Goal: Task Accomplishment & Management: Manage account settings

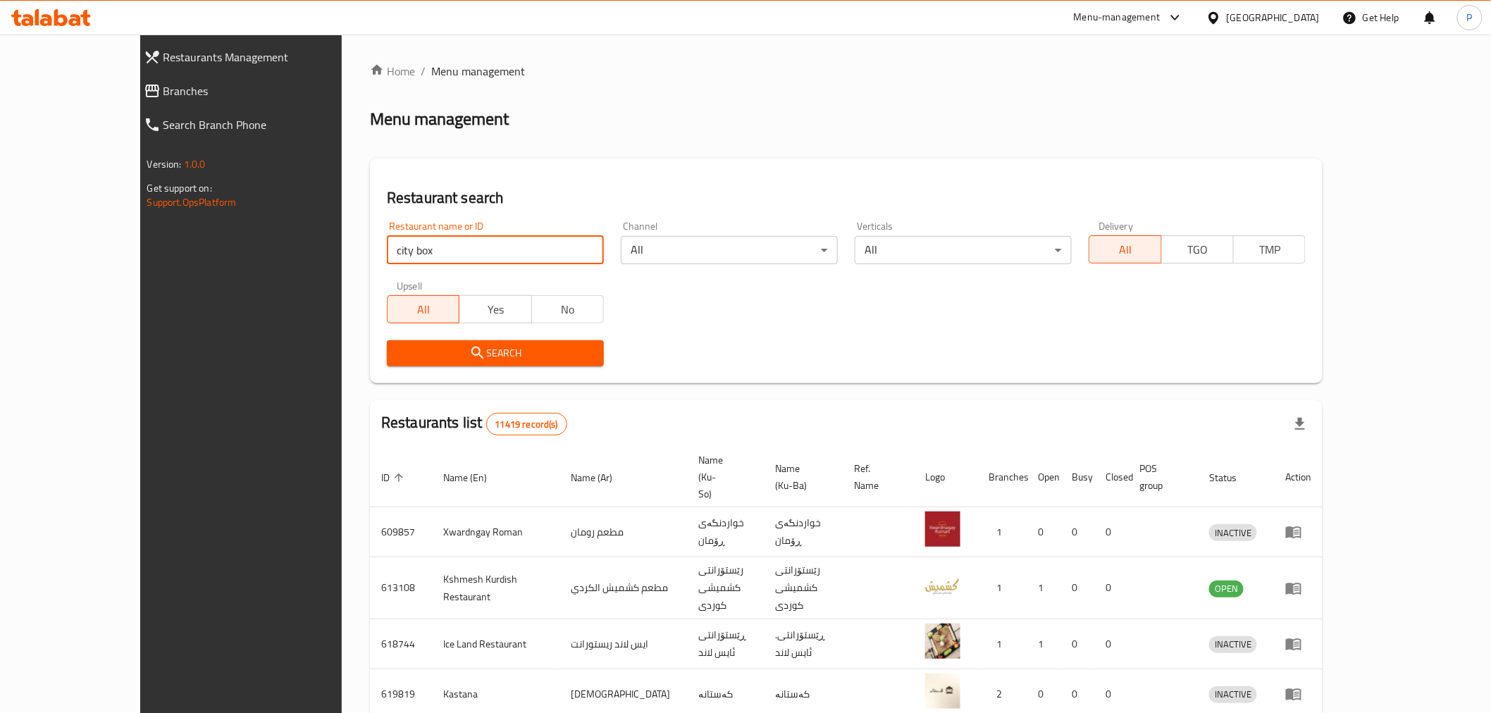
type input "city box"
click button "Search" at bounding box center [495, 353] width 217 height 26
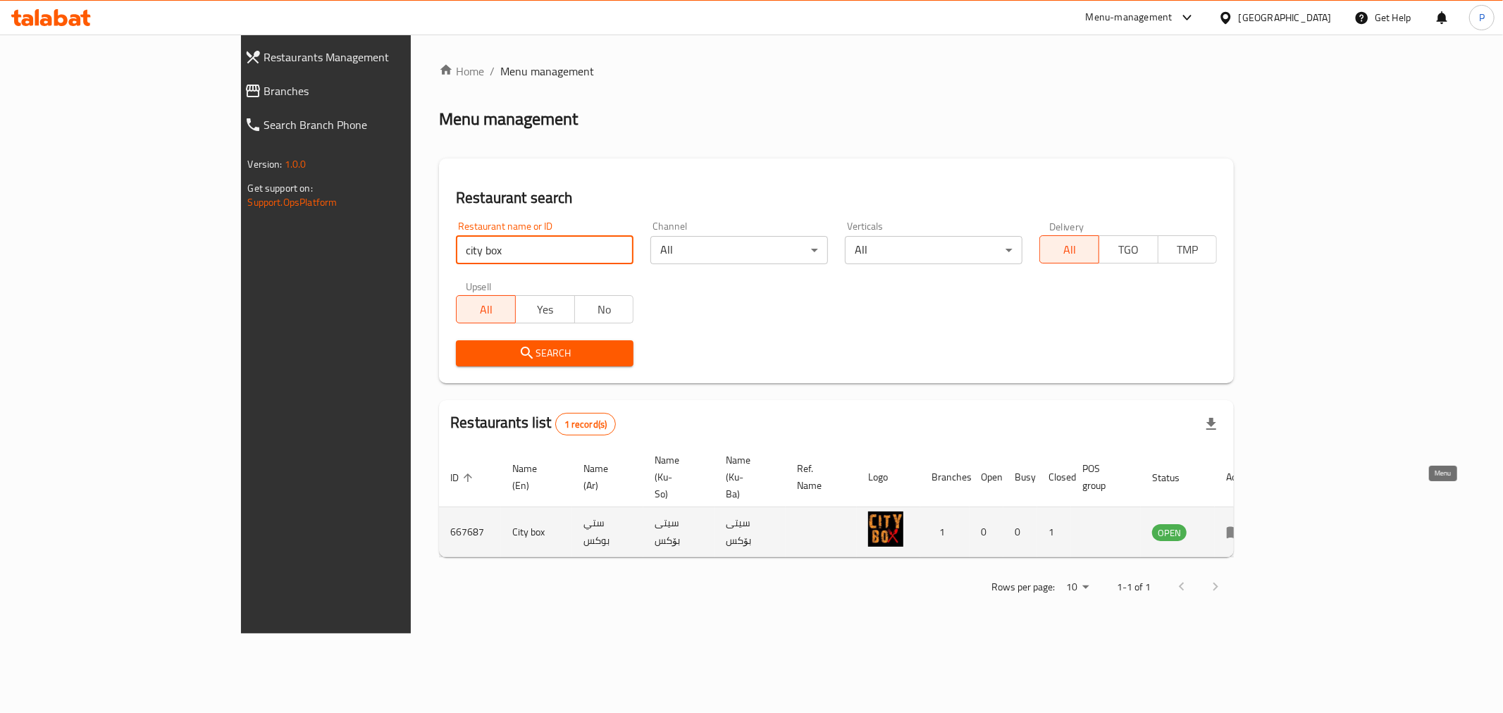
click at [1252, 524] on link "enhanced table" at bounding box center [1239, 532] width 26 height 17
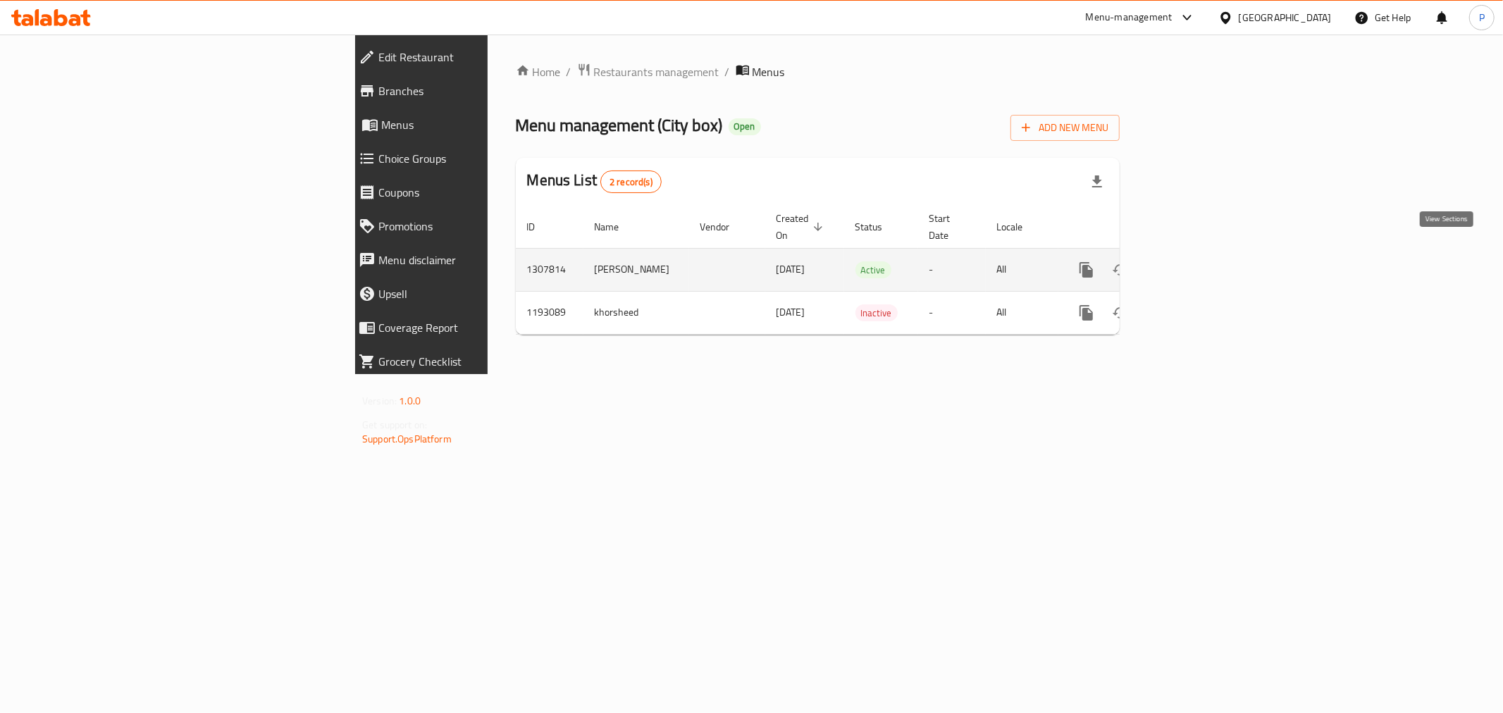
click at [1196, 261] on icon "enhanced table" at bounding box center [1188, 269] width 17 height 17
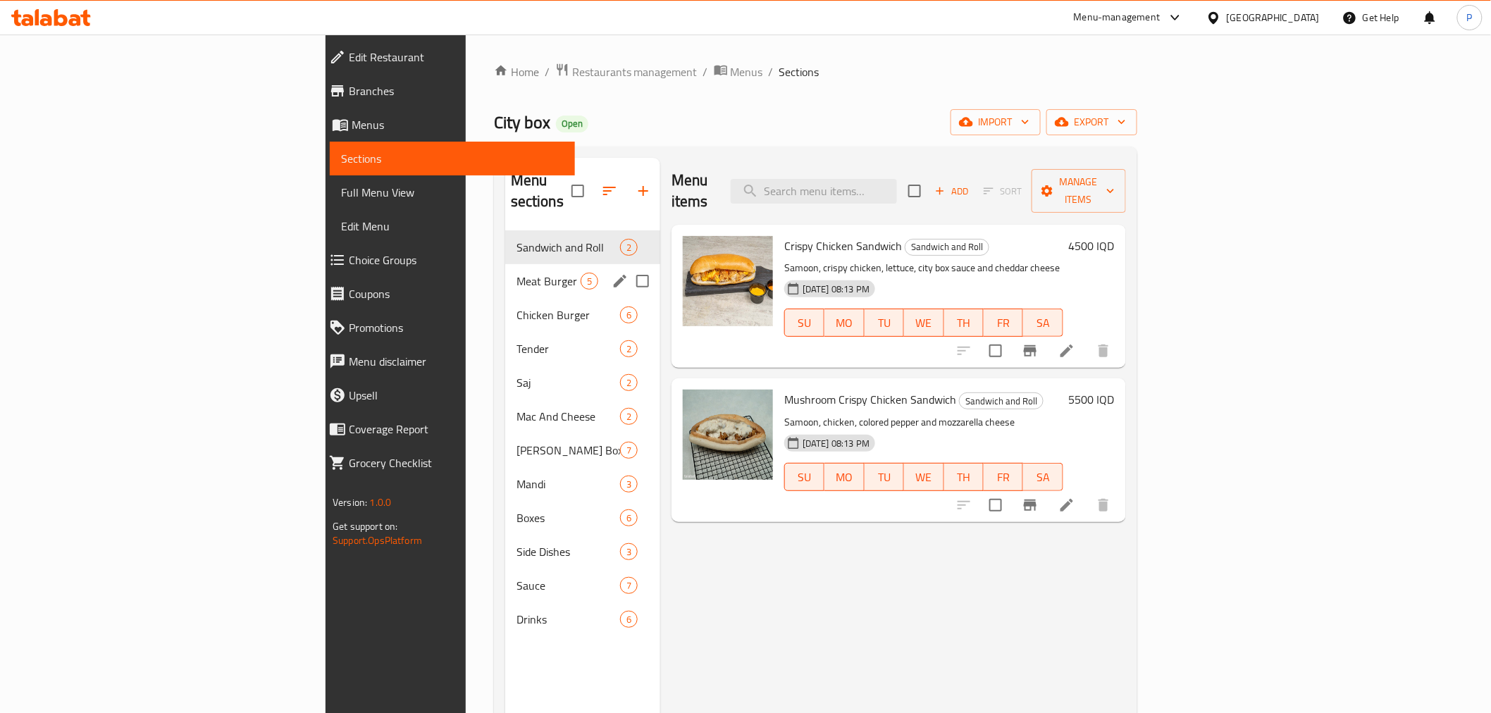
click at [517, 273] on span "Meat Burger" at bounding box center [549, 281] width 64 height 17
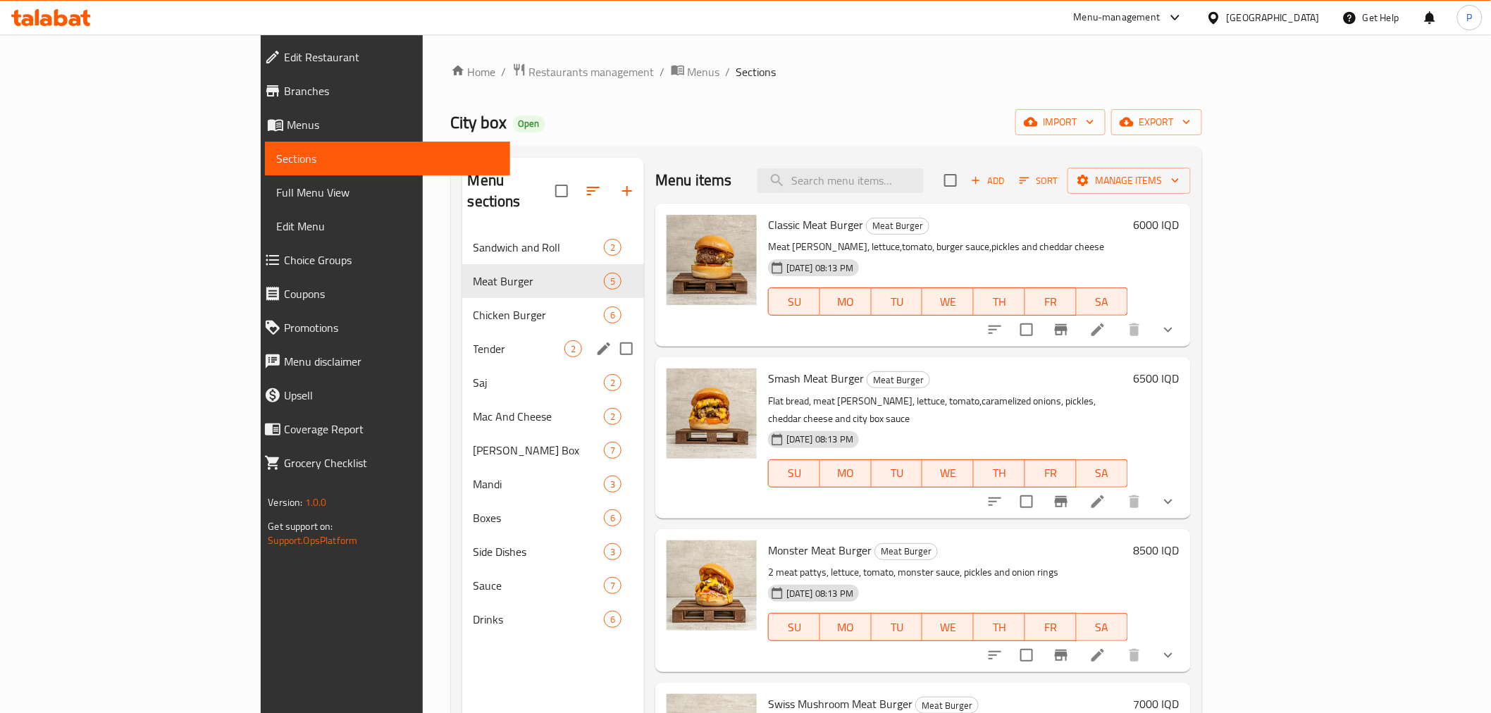
click at [462, 340] on div "Tender 2" at bounding box center [553, 349] width 182 height 34
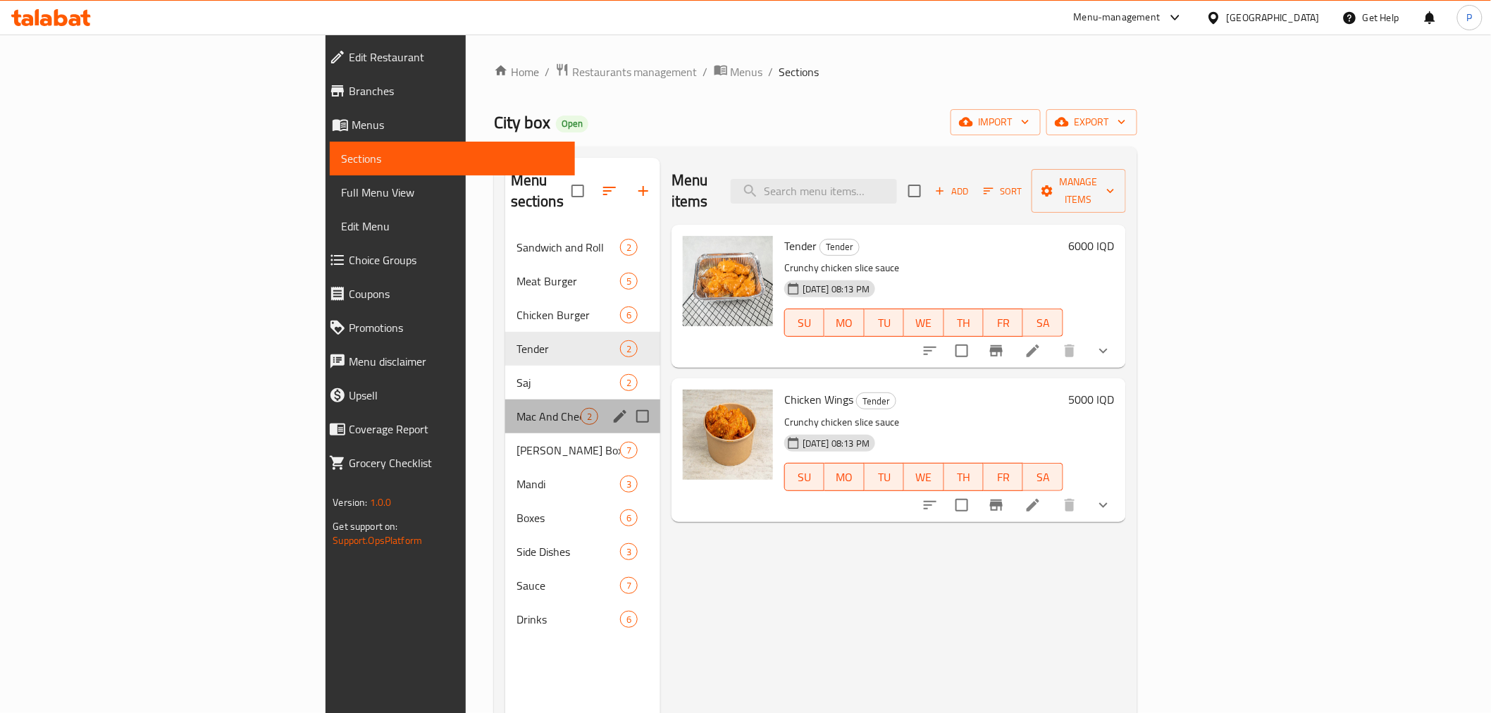
click at [505, 400] on div "Mac And Cheese 2" at bounding box center [582, 417] width 155 height 34
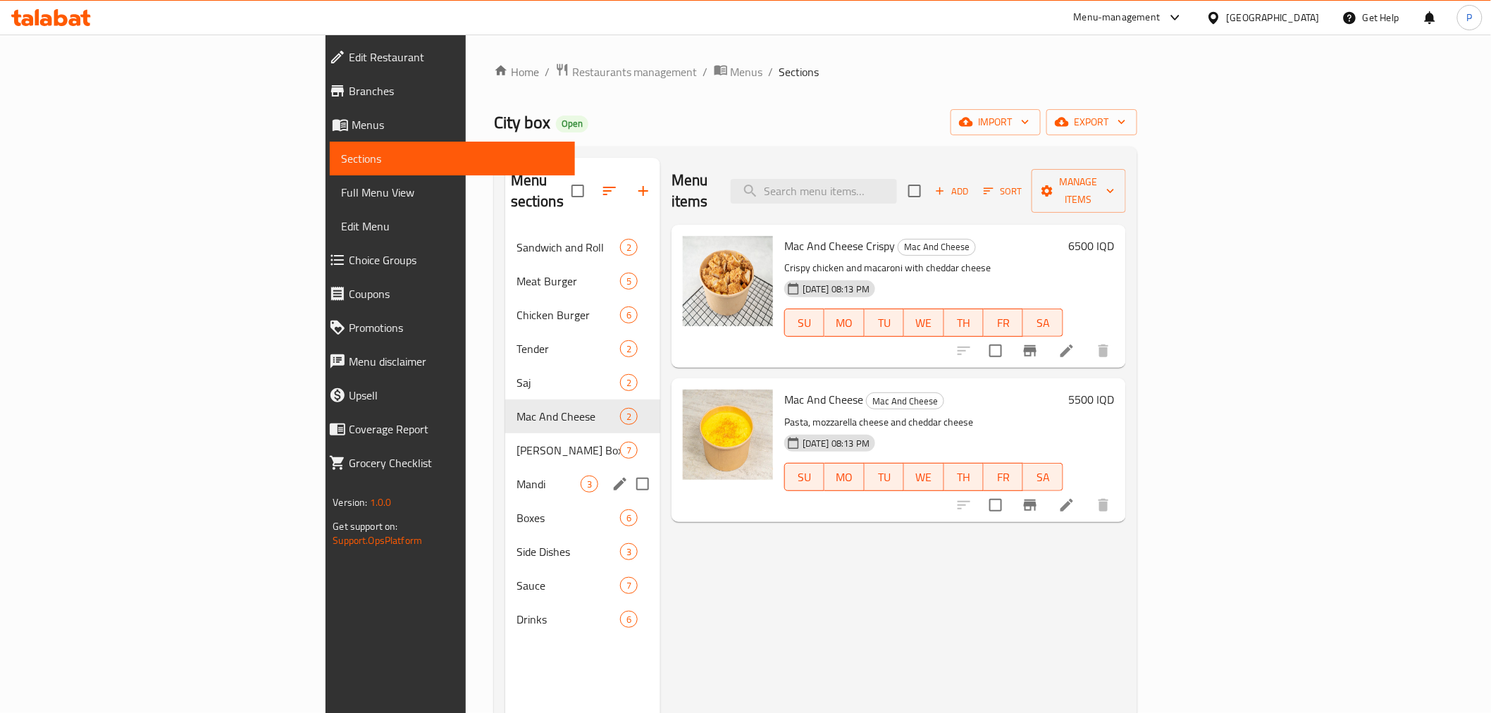
click at [505, 476] on div "Mandi 3" at bounding box center [582, 484] width 155 height 34
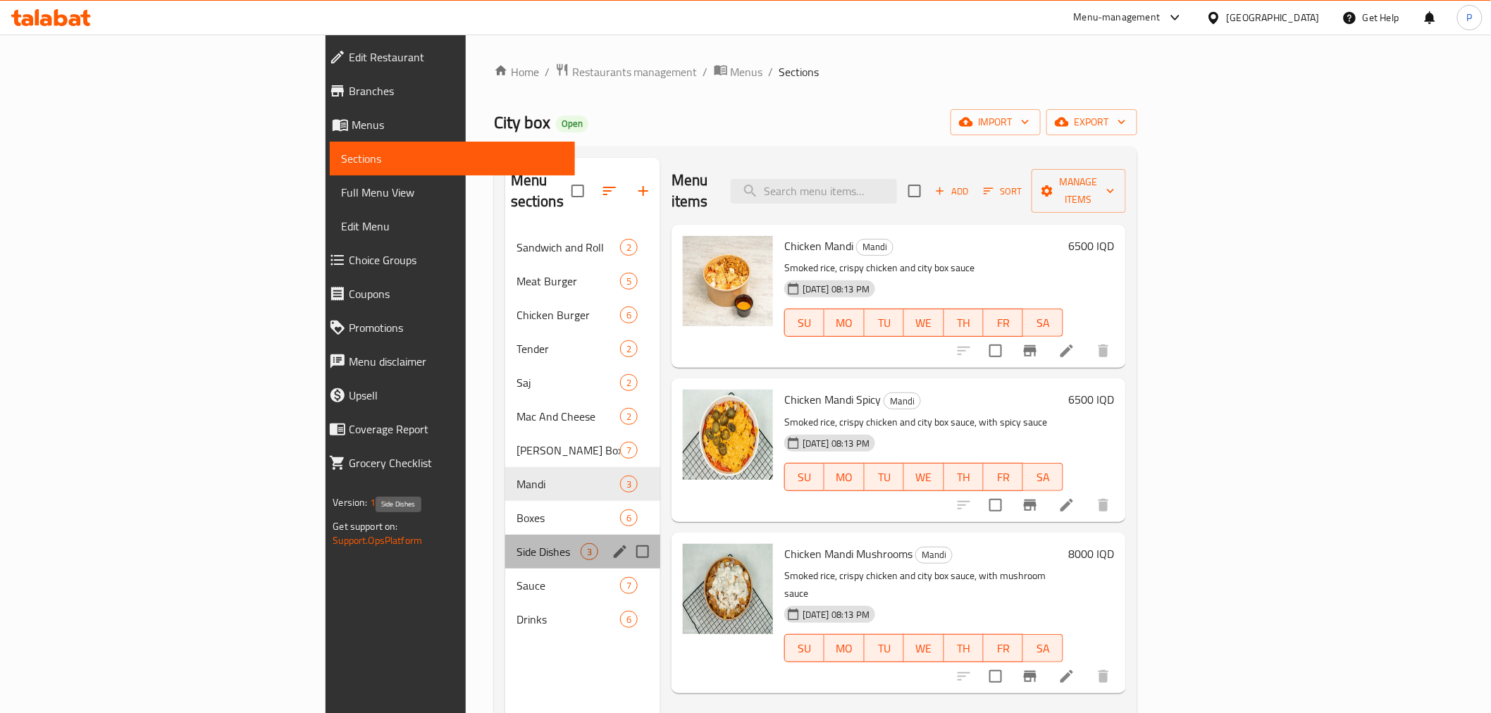
click at [517, 543] on span "Side Dishes" at bounding box center [549, 551] width 64 height 17
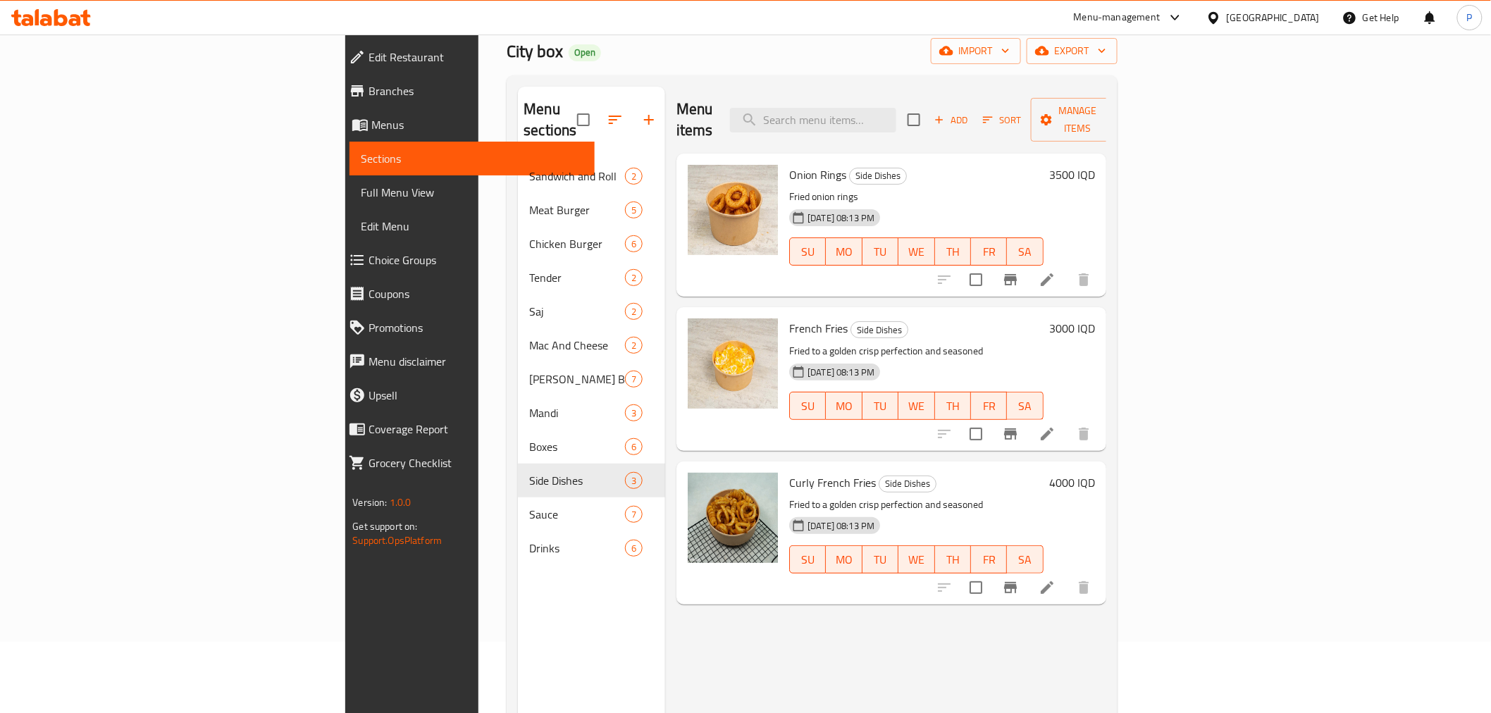
scroll to position [156, 0]
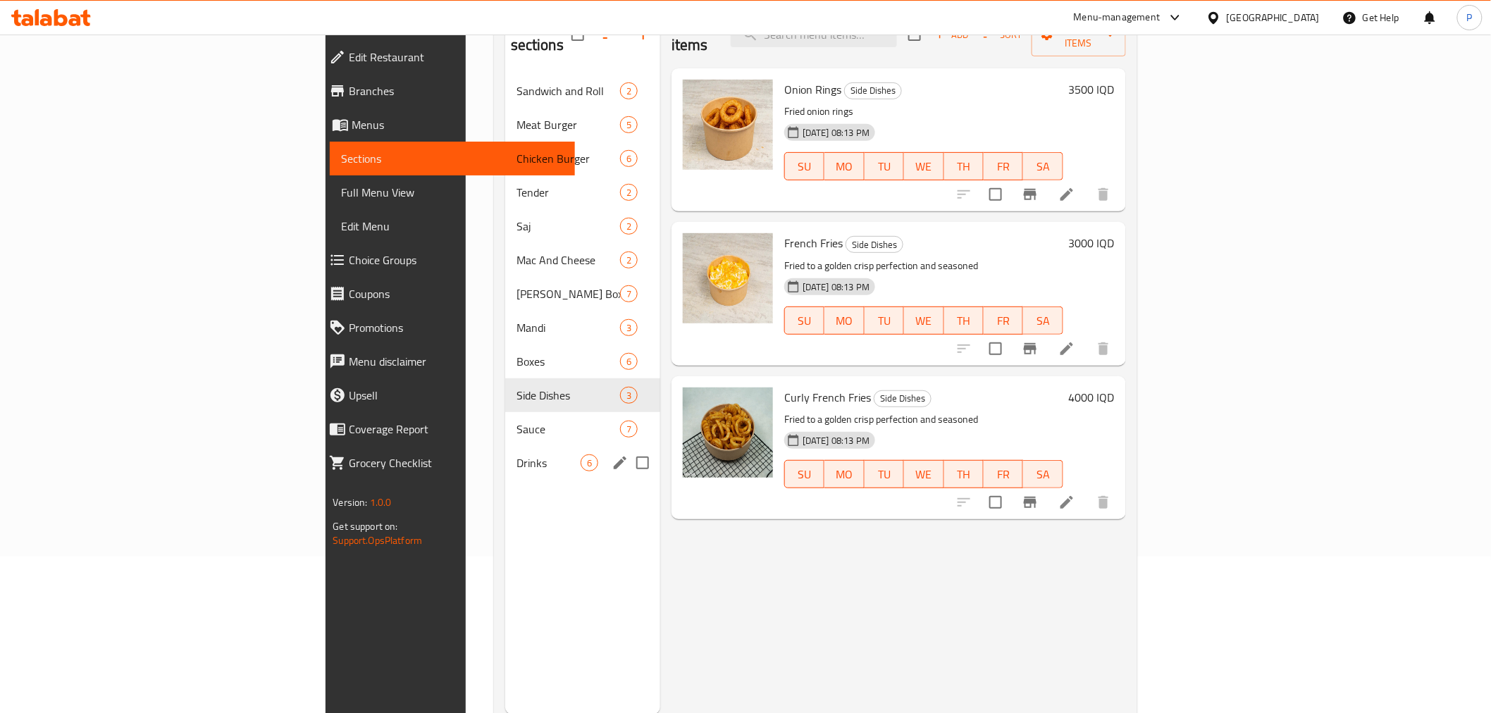
click at [505, 454] on div "Drinks 6" at bounding box center [582, 463] width 155 height 34
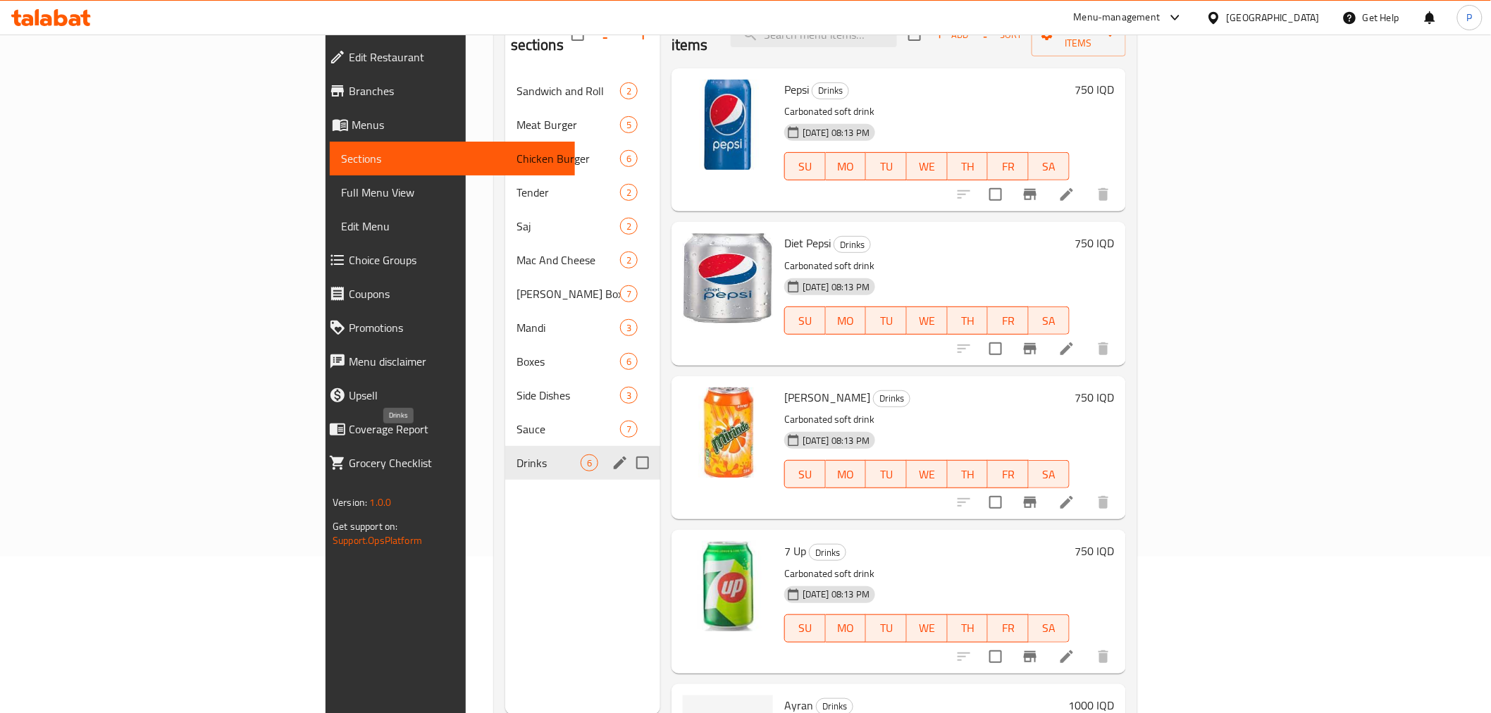
click at [517, 421] on span "Sauce" at bounding box center [569, 429] width 104 height 17
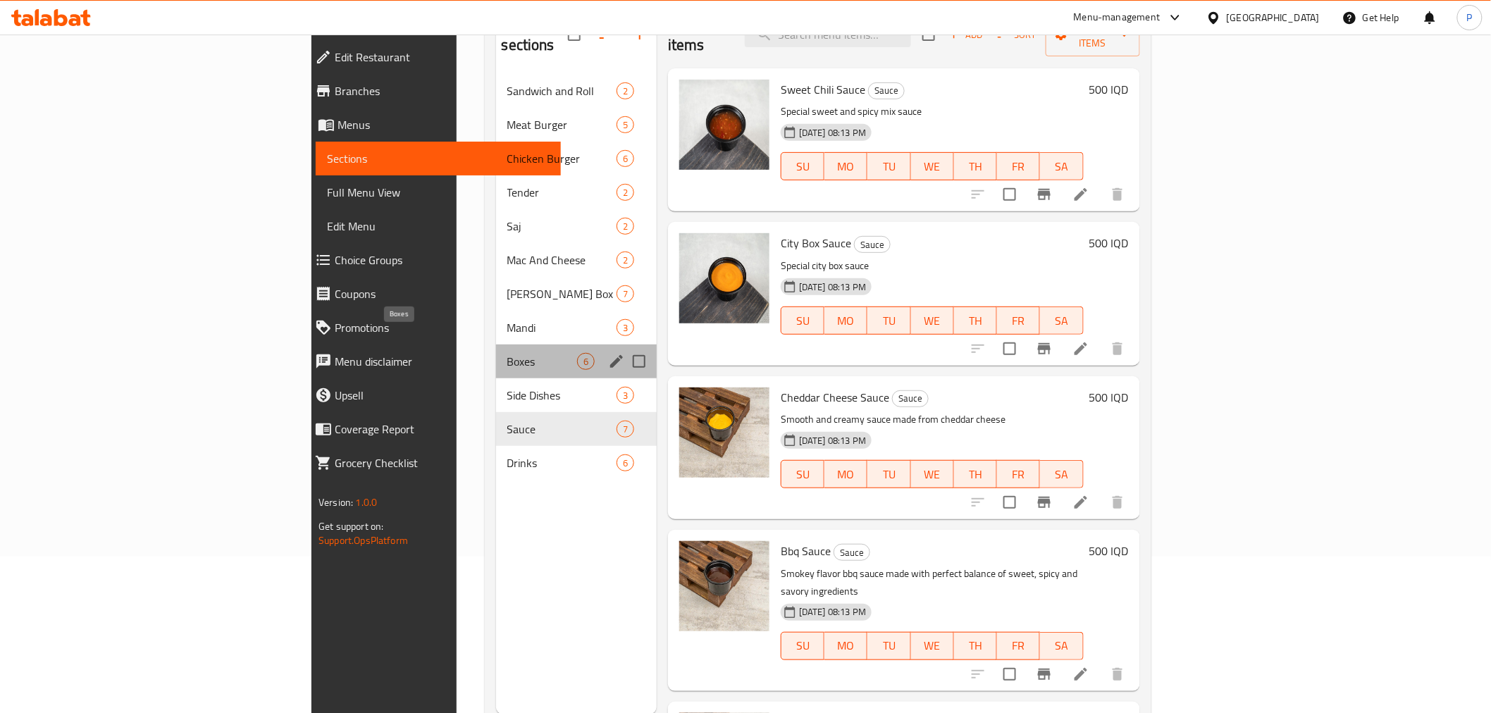
click at [507, 353] on span "Boxes" at bounding box center [542, 361] width 70 height 17
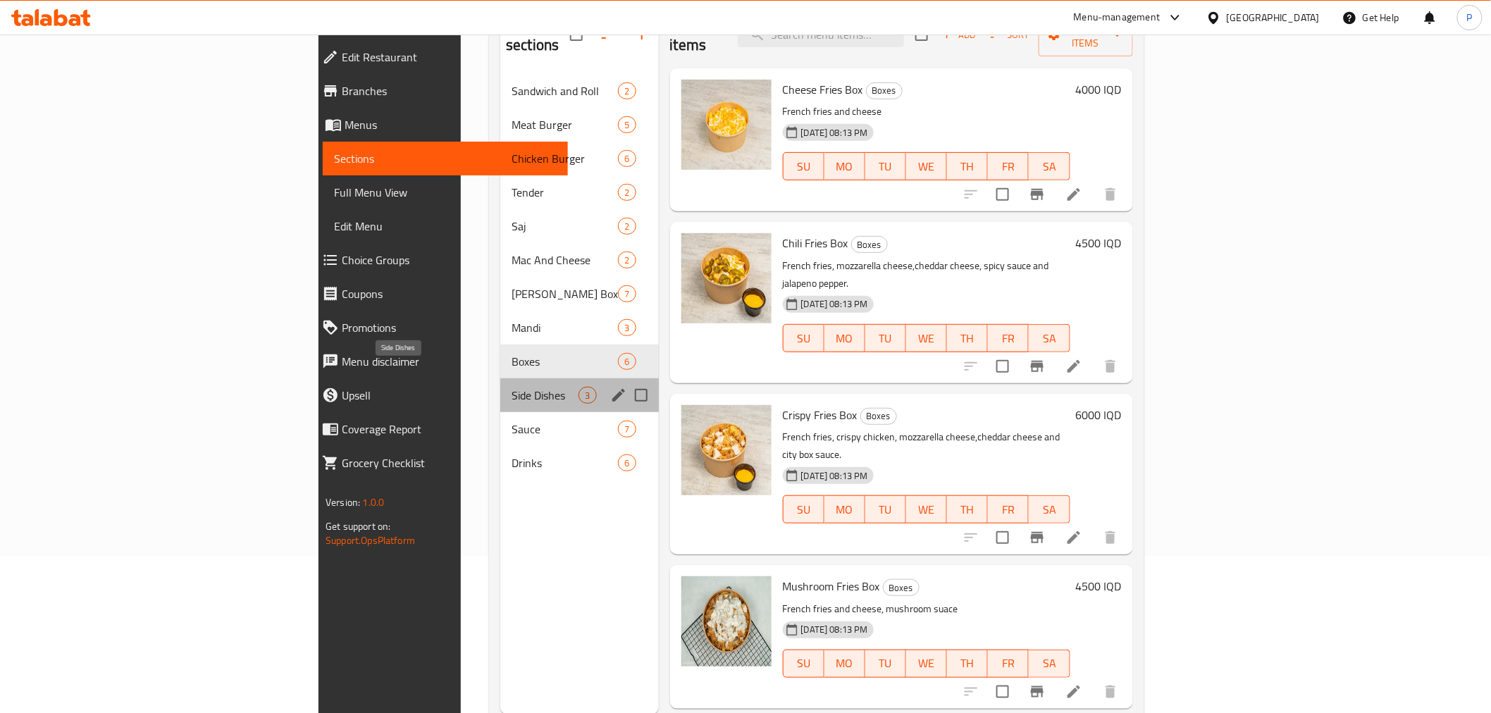
click at [512, 387] on span "Side Dishes" at bounding box center [545, 395] width 67 height 17
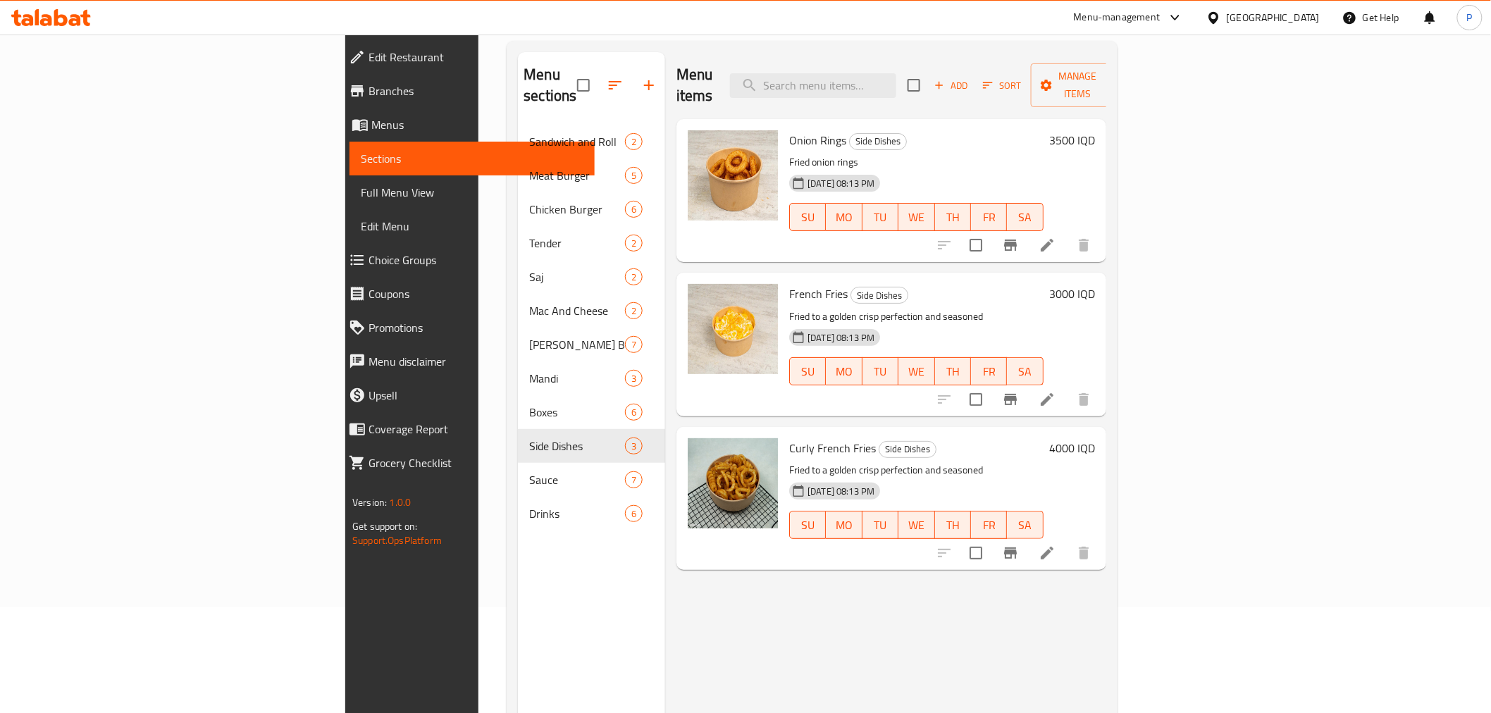
scroll to position [78, 0]
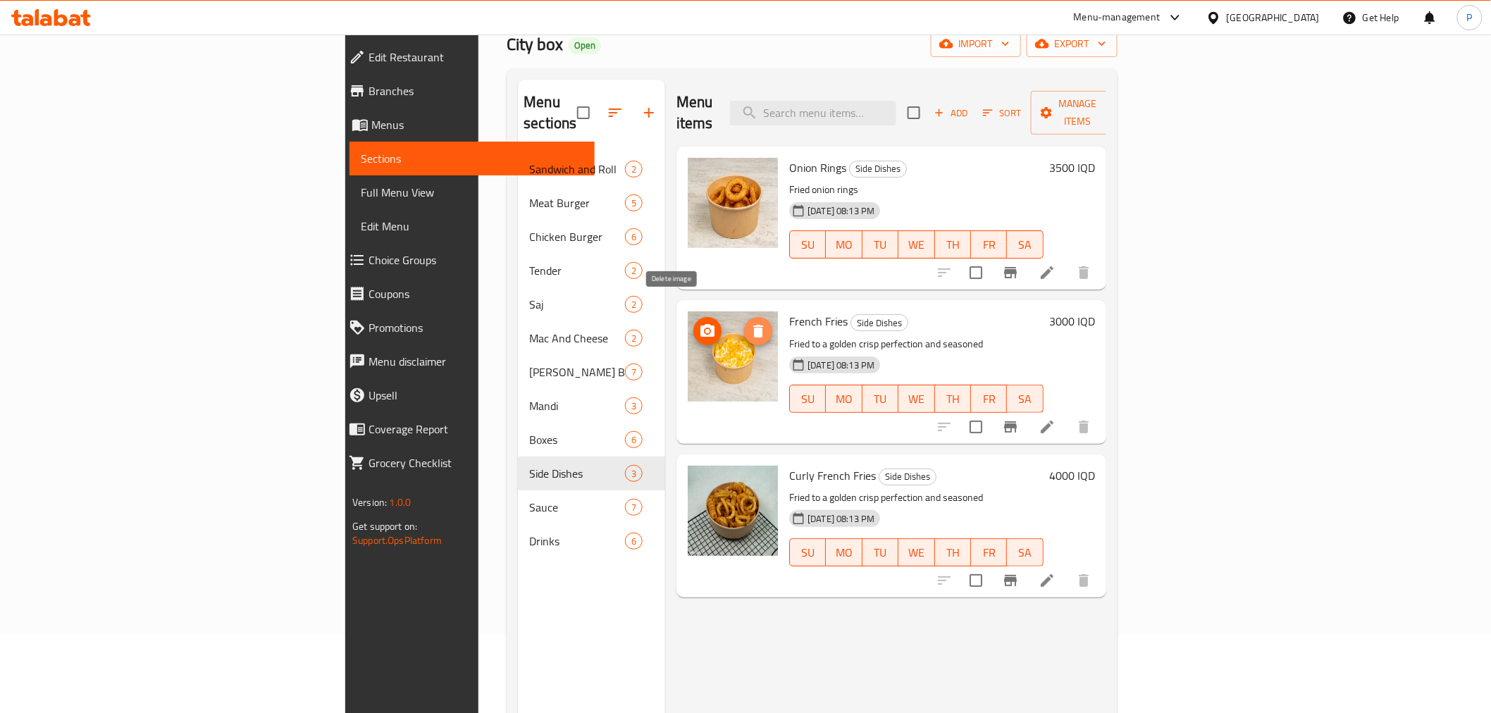
click at [753, 325] on icon "delete image" at bounding box center [758, 331] width 10 height 13
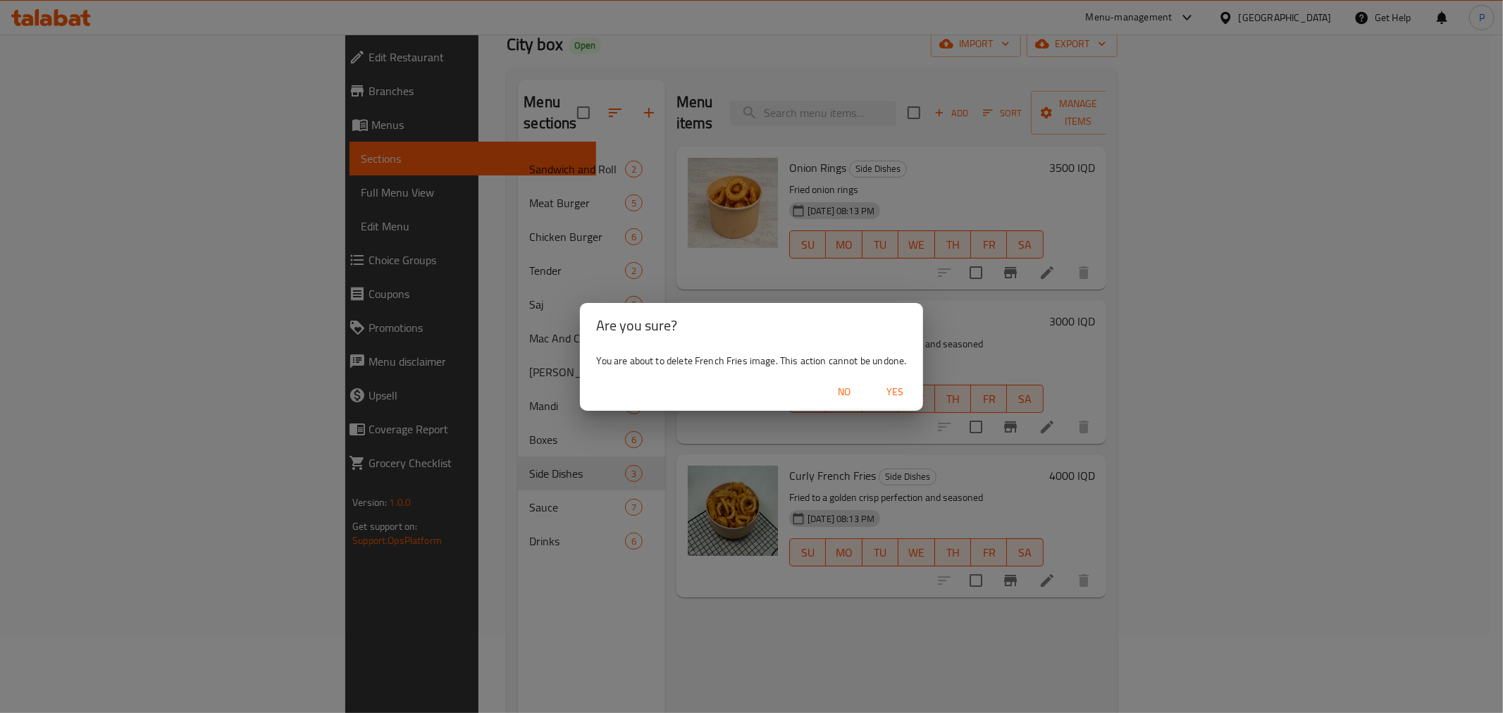
click at [899, 388] on span "Yes" at bounding box center [895, 392] width 34 height 18
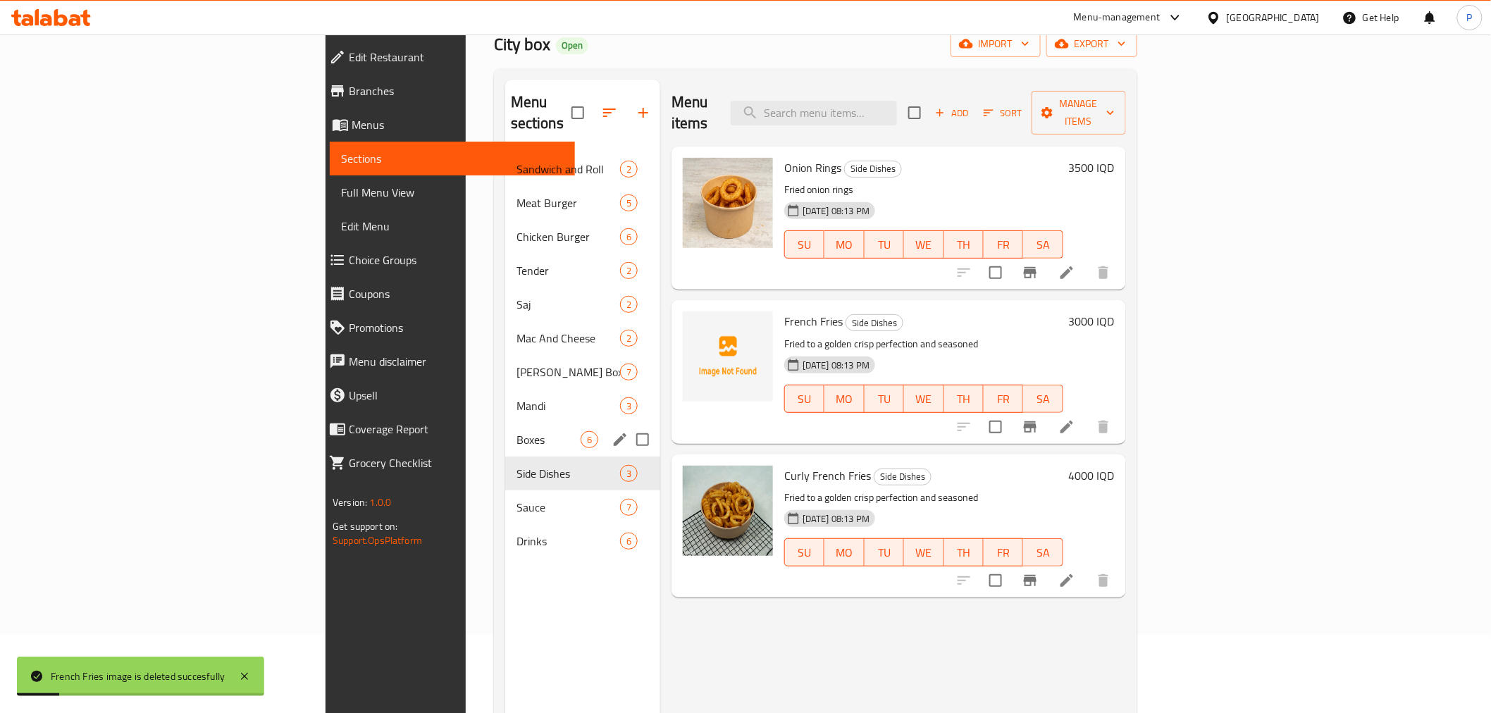
click at [517, 431] on span "Boxes" at bounding box center [549, 439] width 64 height 17
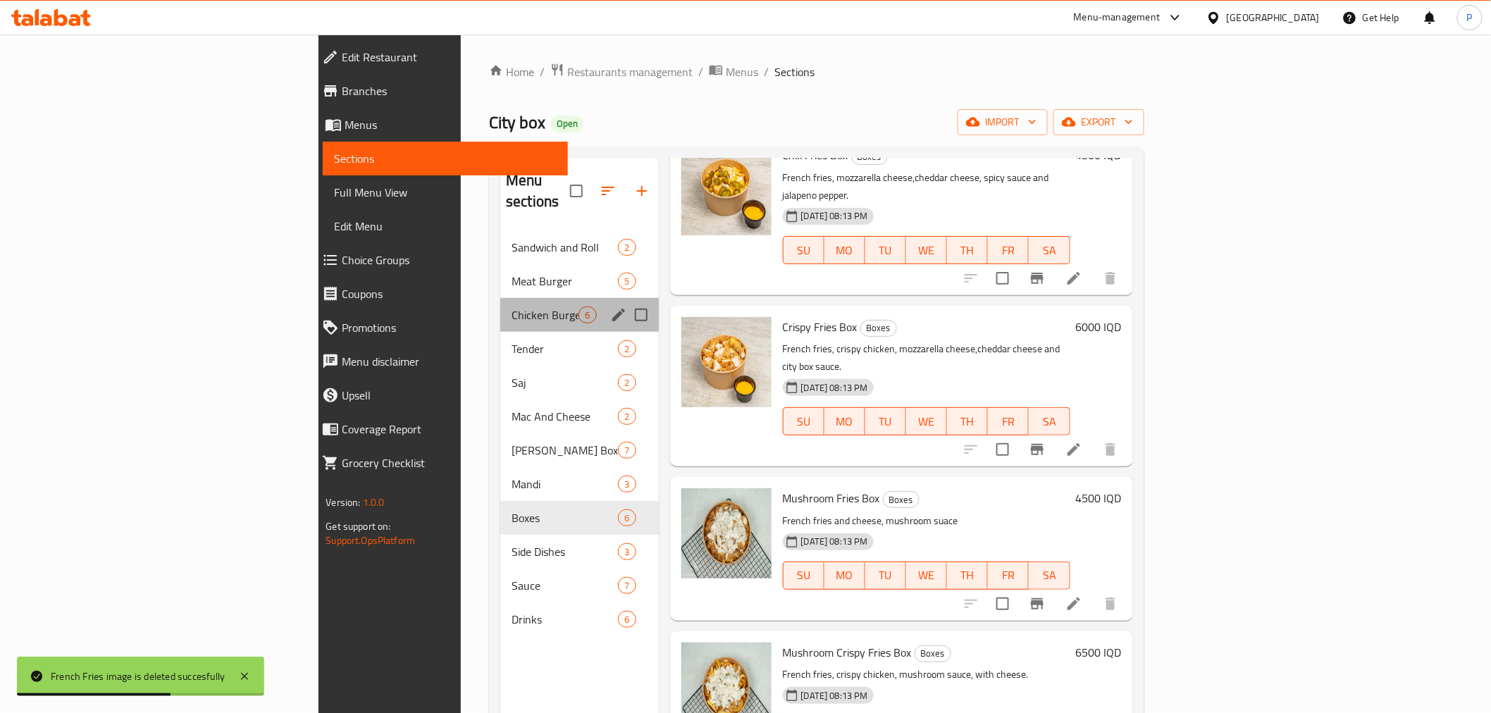
click at [500, 298] on div "Chicken Burger 6" at bounding box center [579, 315] width 158 height 34
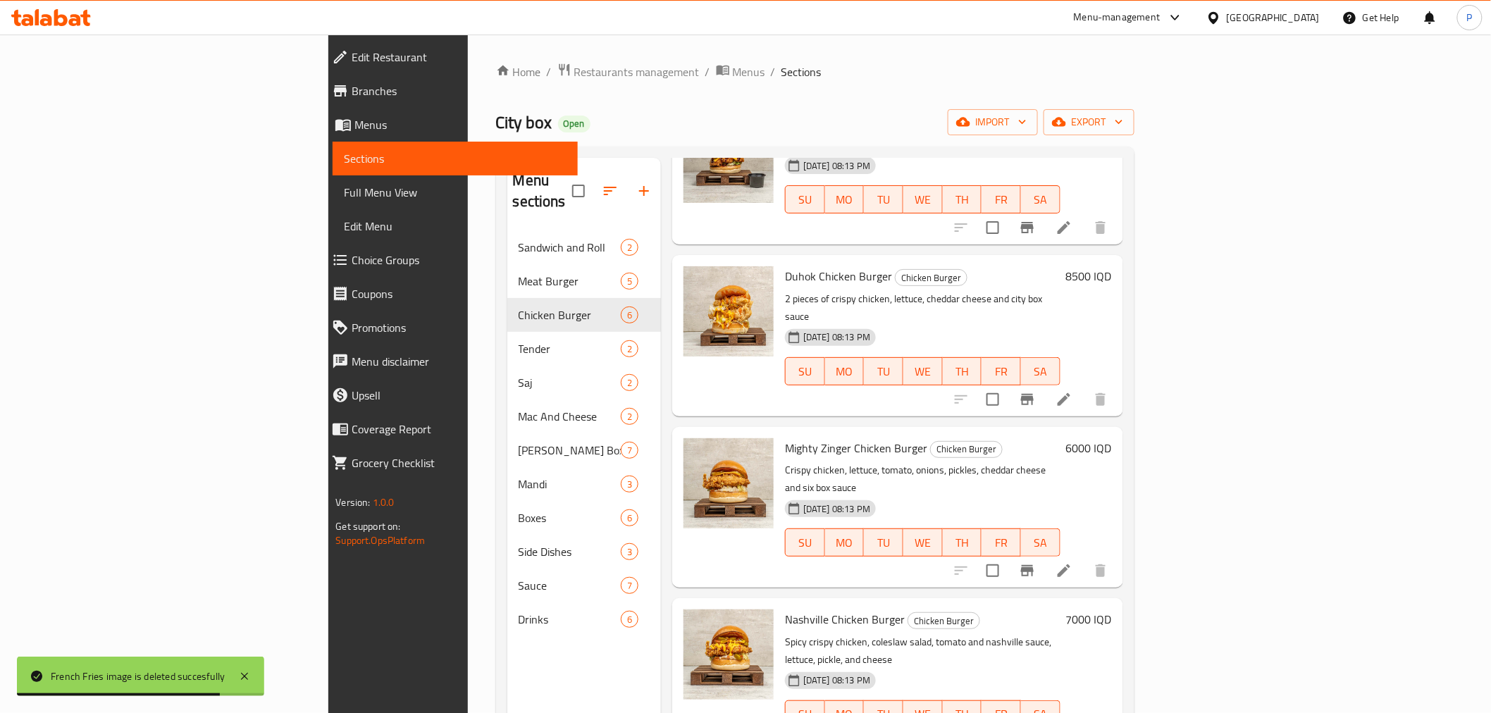
scroll to position [10, 0]
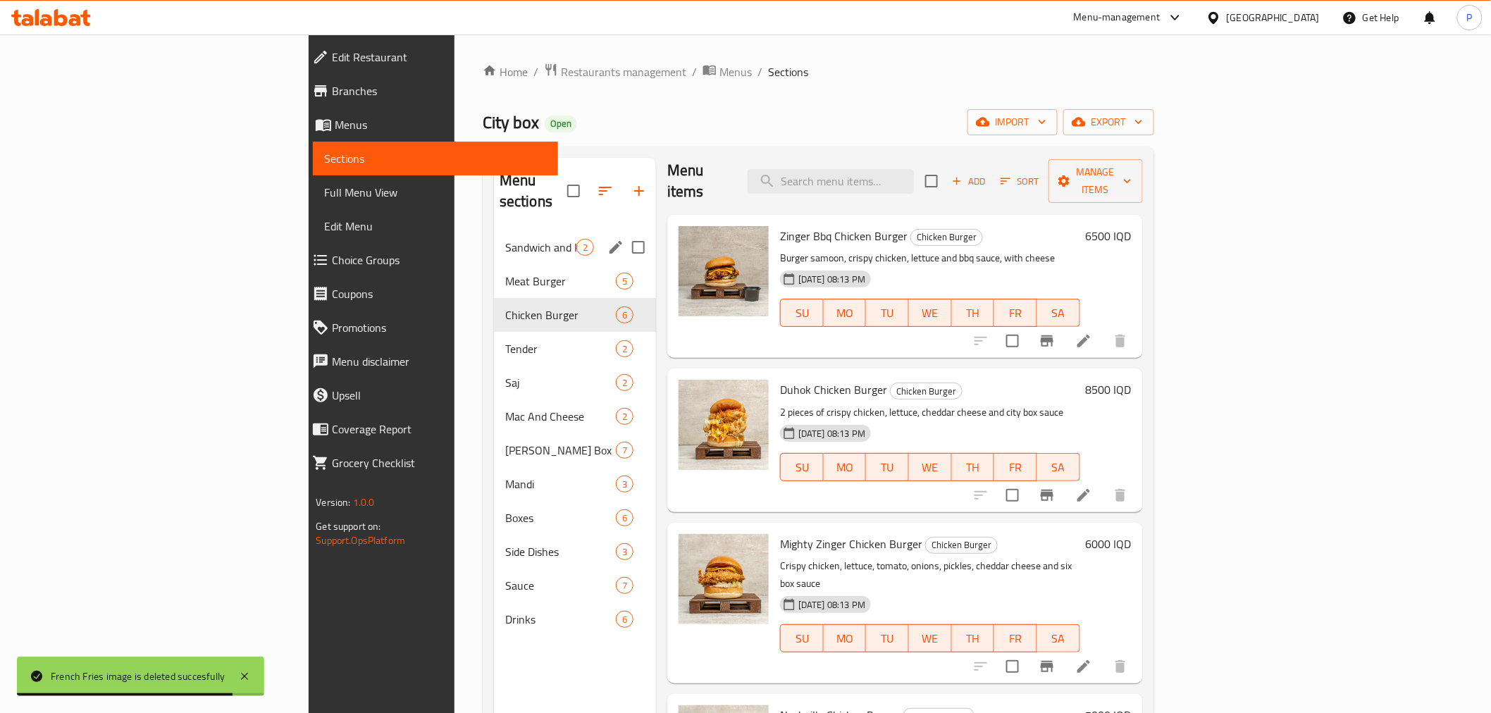
click at [505, 239] on span "Sandwich and Roll" at bounding box center [540, 247] width 71 height 17
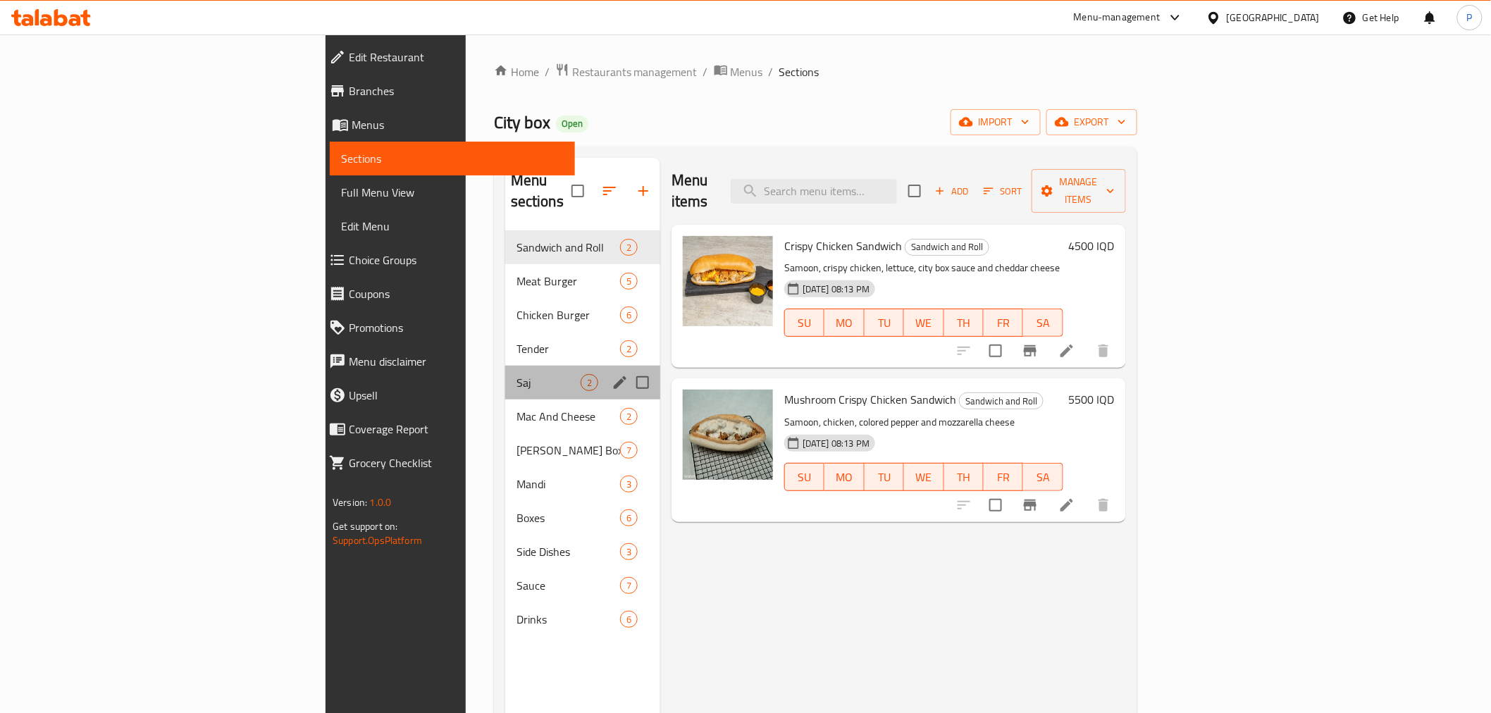
click at [505, 366] on div "Saj 2" at bounding box center [582, 383] width 155 height 34
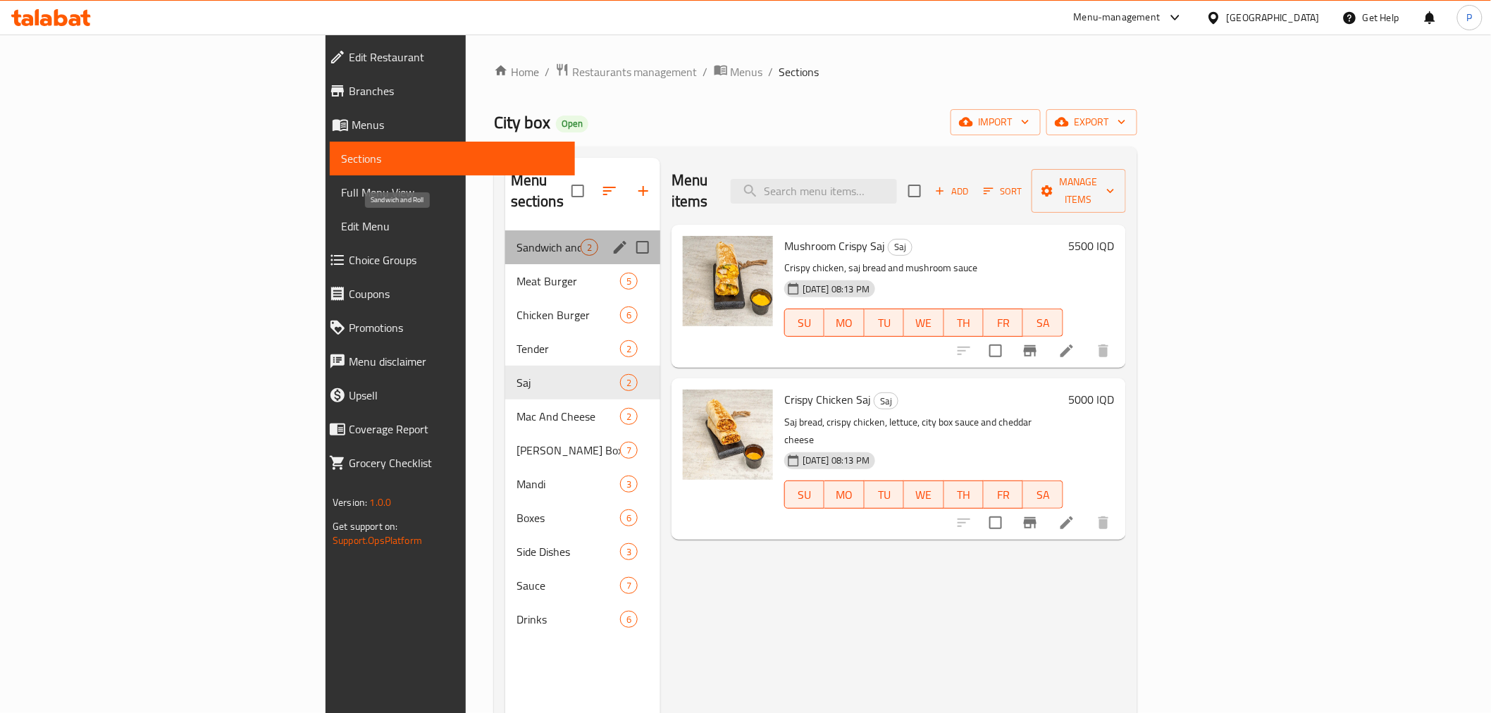
click at [517, 239] on span "Sandwich and Roll" at bounding box center [549, 247] width 64 height 17
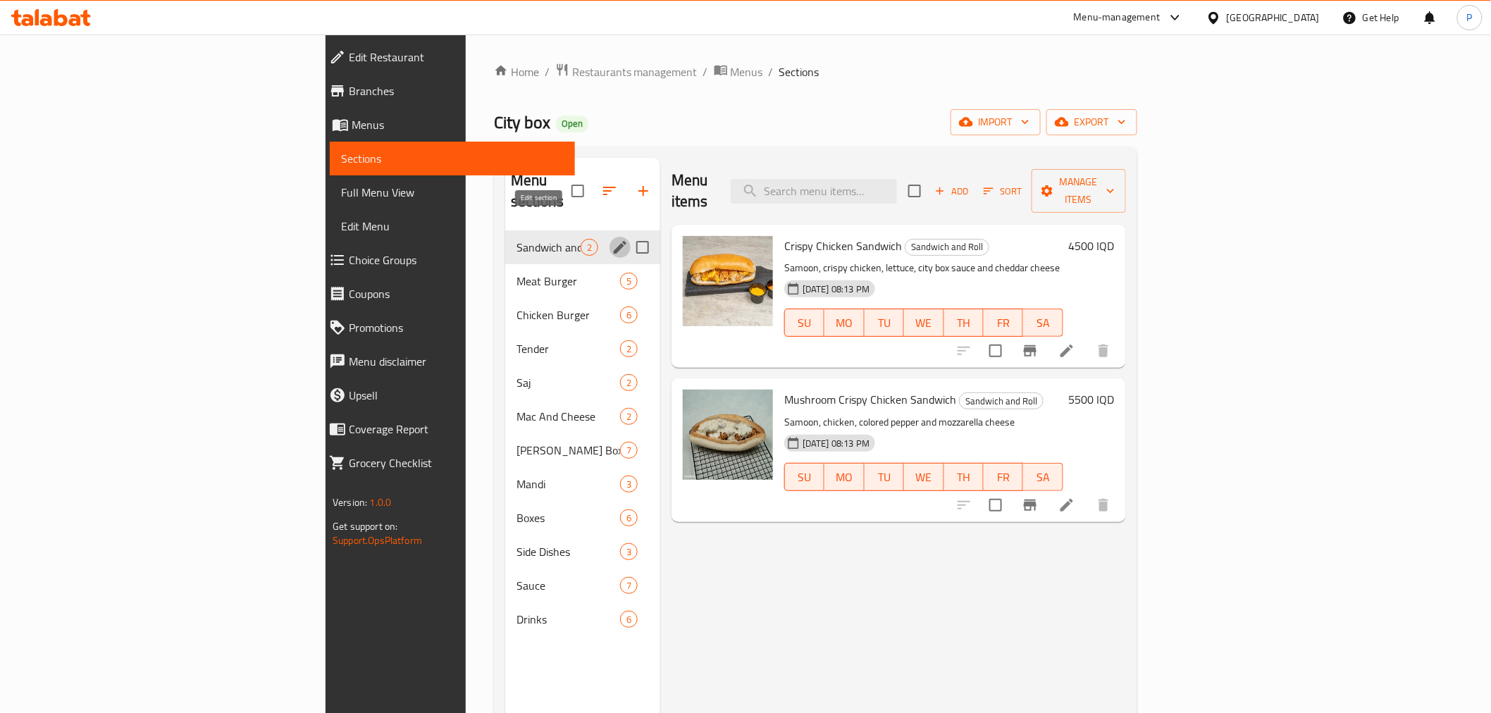
click at [612, 239] on icon "edit" at bounding box center [620, 247] width 17 height 17
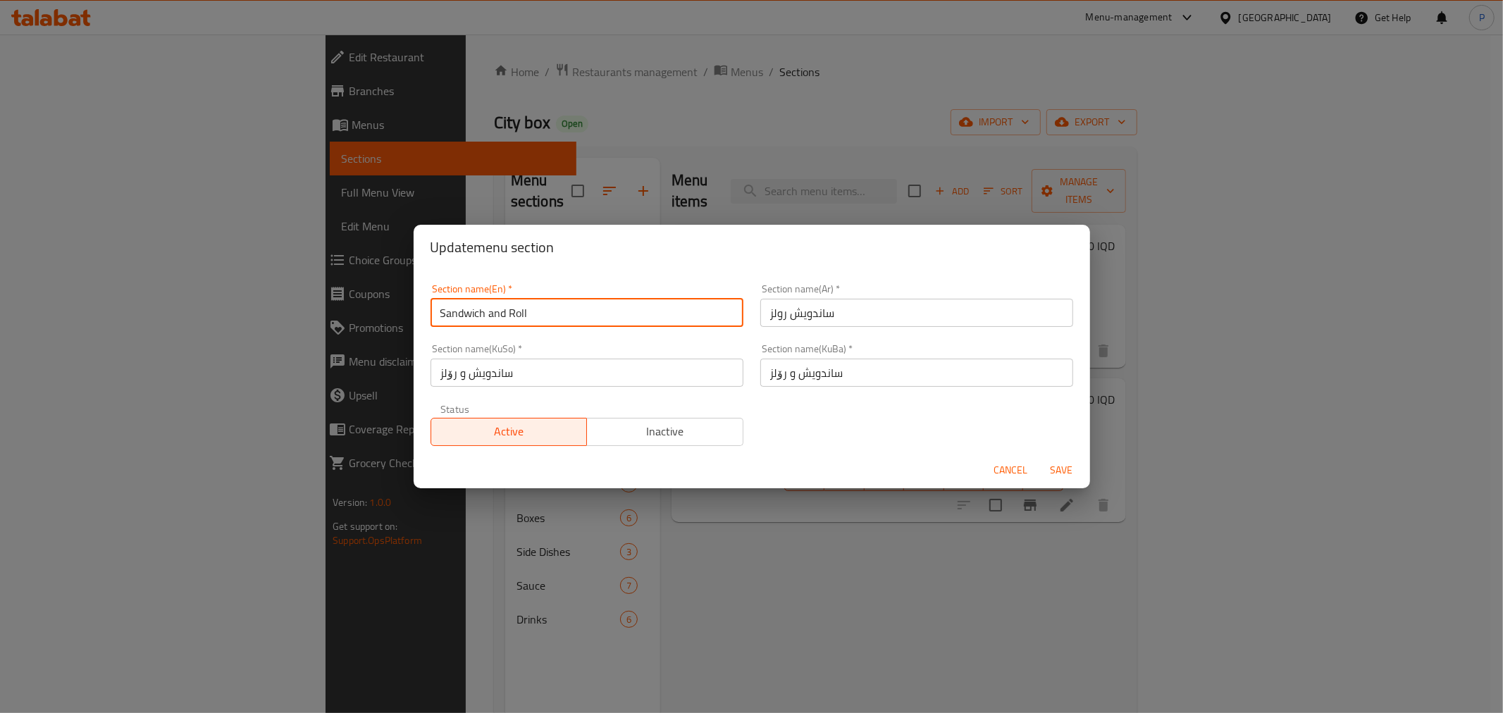
drag, startPoint x: 565, startPoint y: 318, endPoint x: 489, endPoint y: 311, distance: 76.4
click at [489, 311] on input "Sandwich and Roll" at bounding box center [587, 313] width 313 height 28
type input "Sandwich"
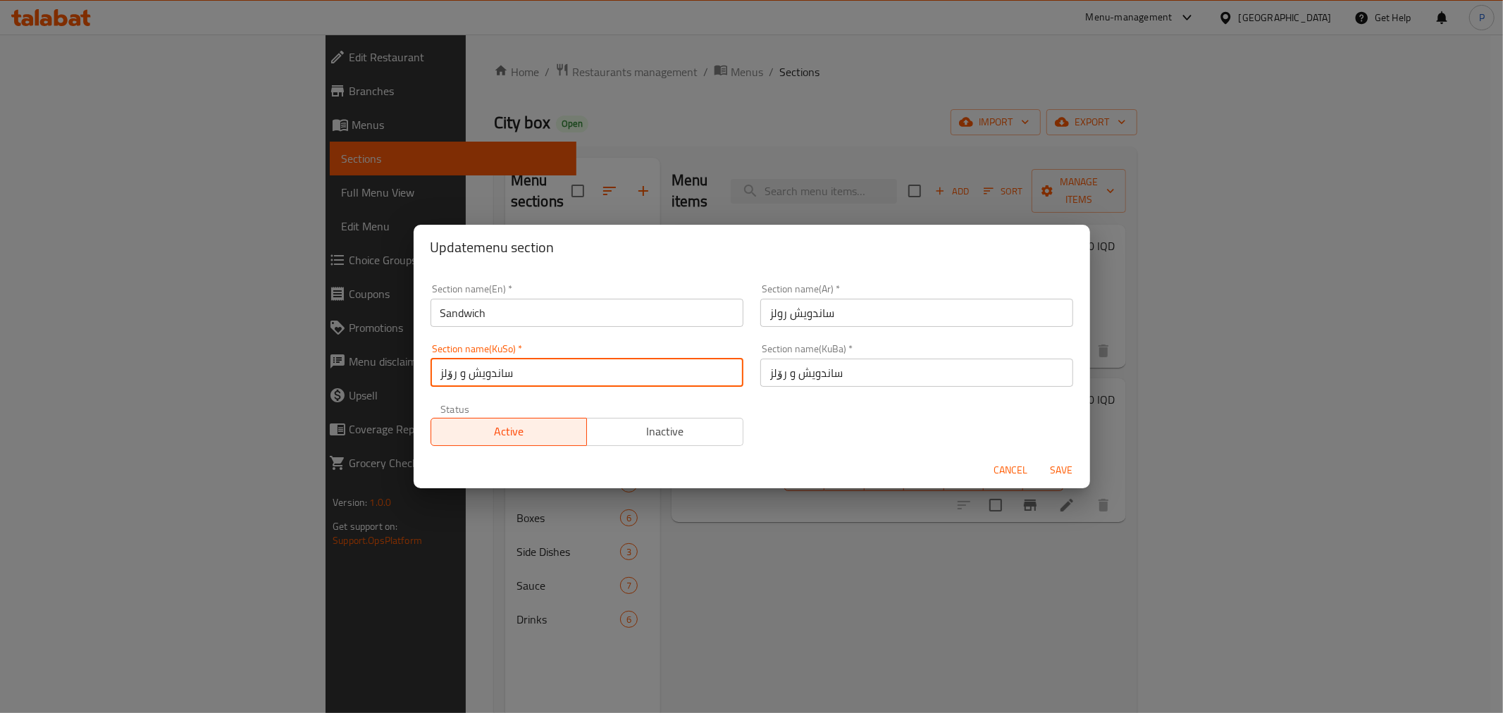
drag, startPoint x: 469, startPoint y: 379, endPoint x: 424, endPoint y: 365, distance: 47.2
click at [424, 365] on div "Section name(KuSo)   * ساندویش و رۆلز Section name(KuSo) *" at bounding box center [587, 365] width 330 height 60
type input "ساندویش"
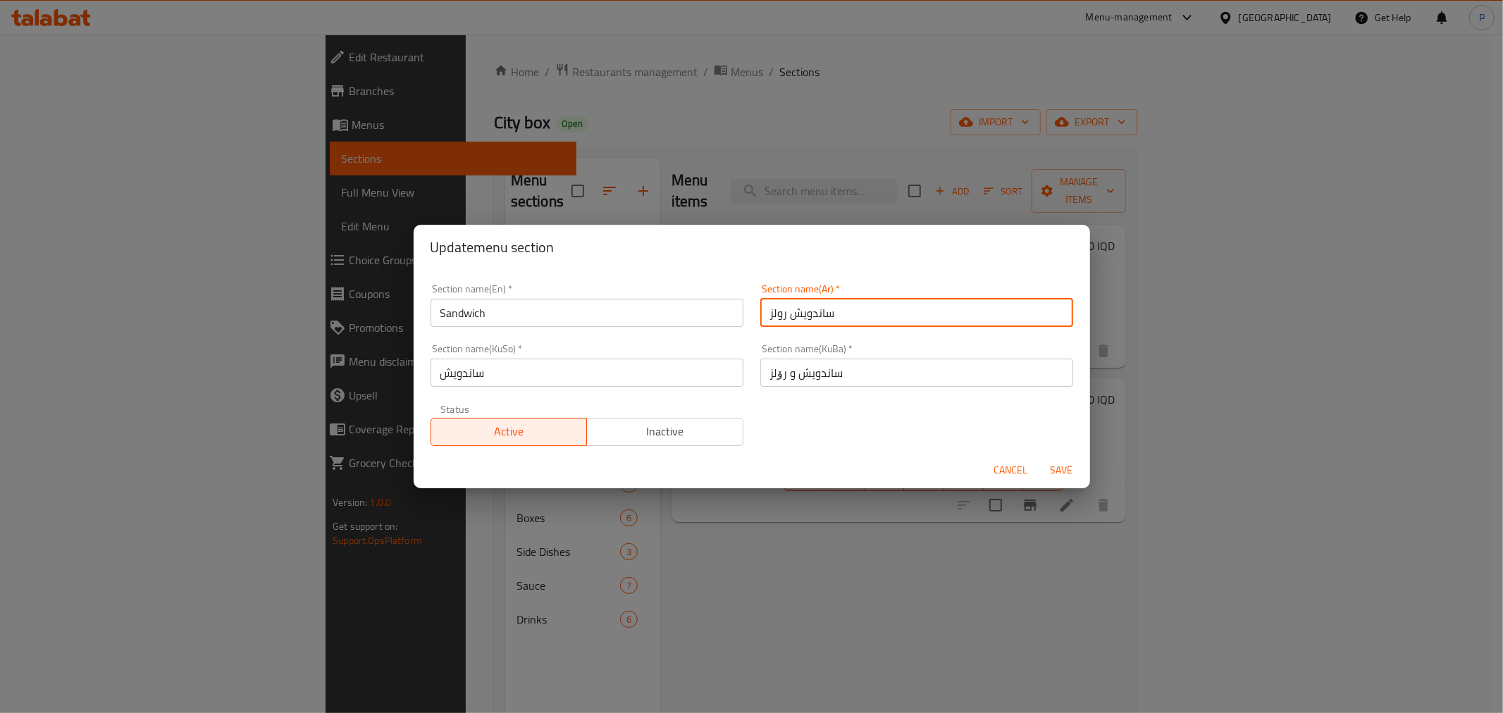
drag, startPoint x: 779, startPoint y: 318, endPoint x: 738, endPoint y: 316, distance: 40.3
click at [738, 316] on div "Section name(En)   * Sandwich Section name(En) * Section name(Ar)   * ساندويش ر…" at bounding box center [752, 365] width 660 height 179
click at [784, 315] on input "ساندويش رولز" at bounding box center [916, 313] width 313 height 28
drag, startPoint x: 783, startPoint y: 315, endPoint x: 755, endPoint y: 310, distance: 27.9
click at [760, 310] on input "ساندويش رولز" at bounding box center [916, 313] width 313 height 28
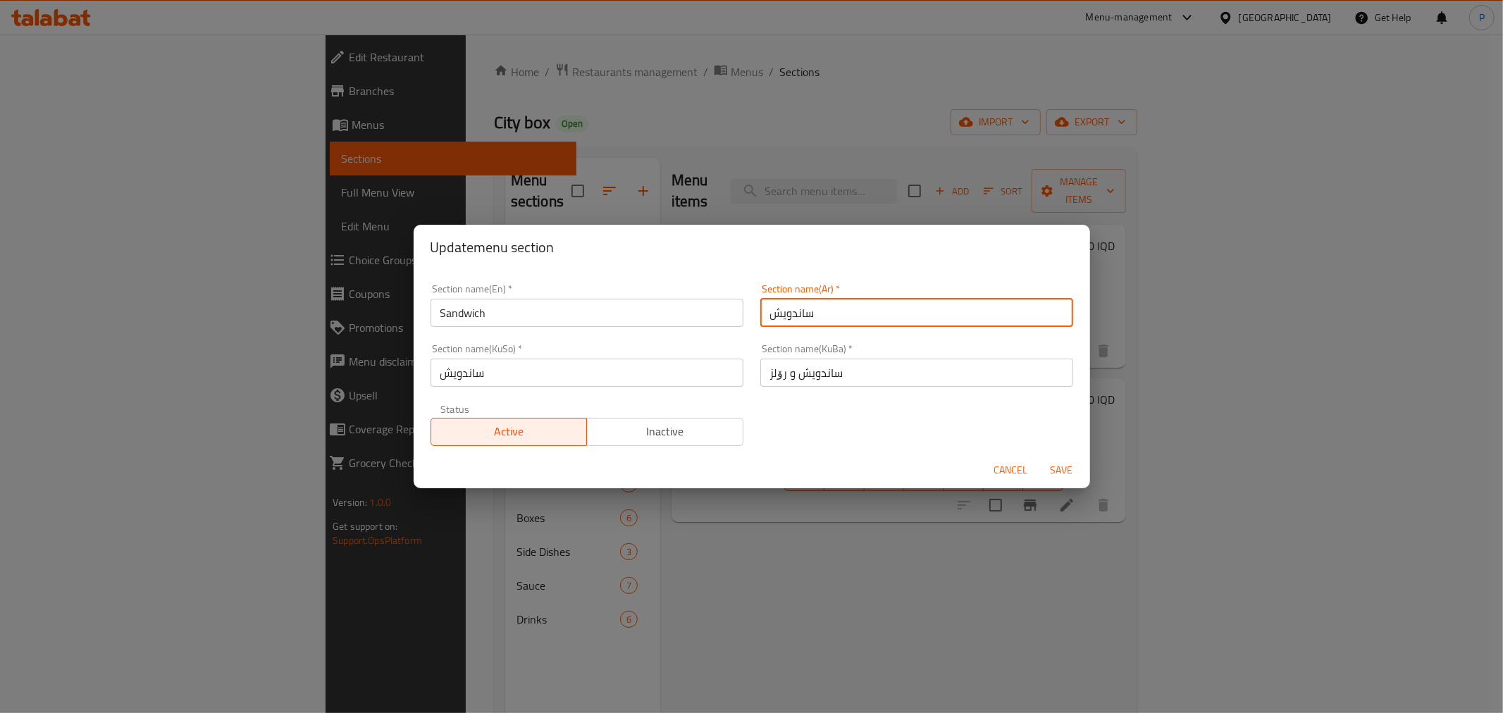
type input "ساندويش"
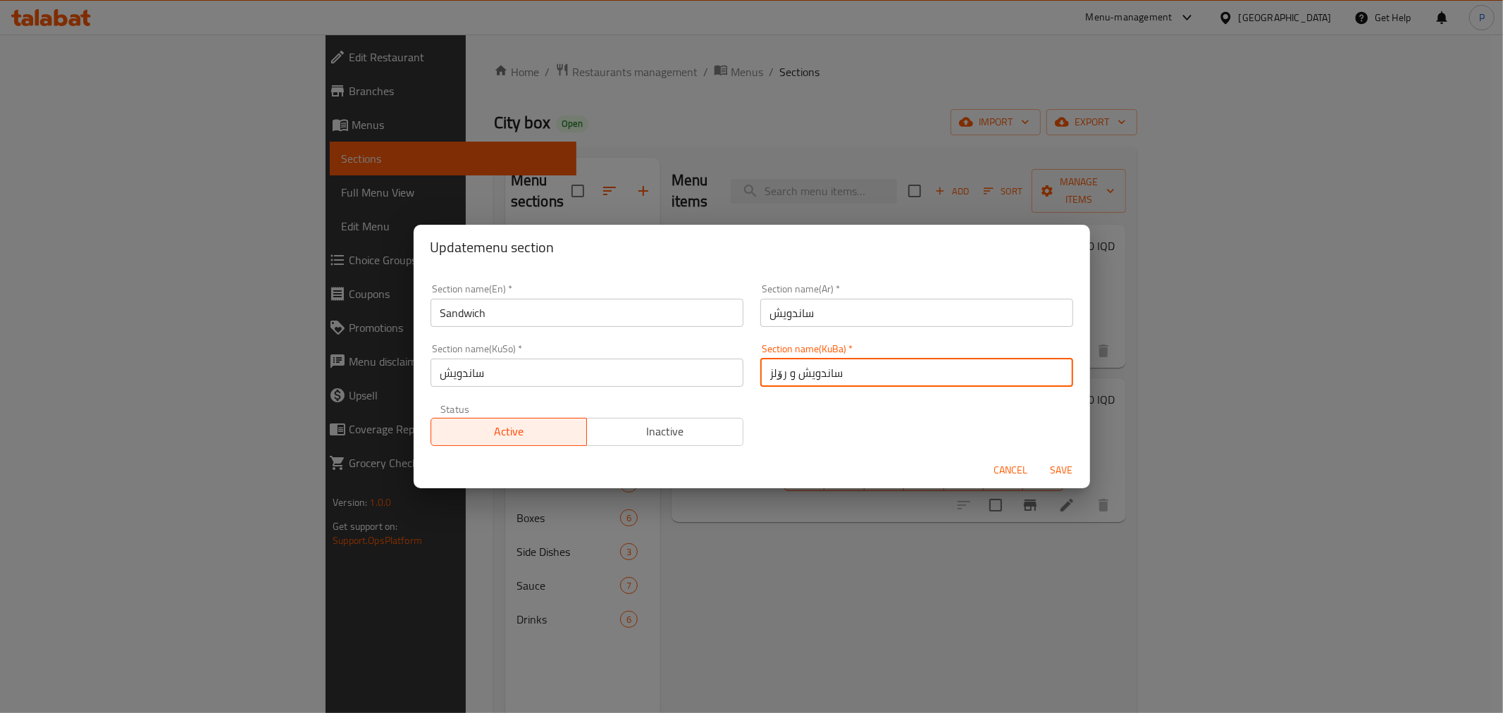
drag, startPoint x: 790, startPoint y: 371, endPoint x: 754, endPoint y: 366, distance: 36.3
click at [760, 366] on input "ساندویش و رۆلز" at bounding box center [916, 373] width 313 height 28
type input "ساندویش"
drag, startPoint x: 1081, startPoint y: 476, endPoint x: 1062, endPoint y: 468, distance: 20.8
click at [1080, 476] on button "Save" at bounding box center [1061, 470] width 45 height 26
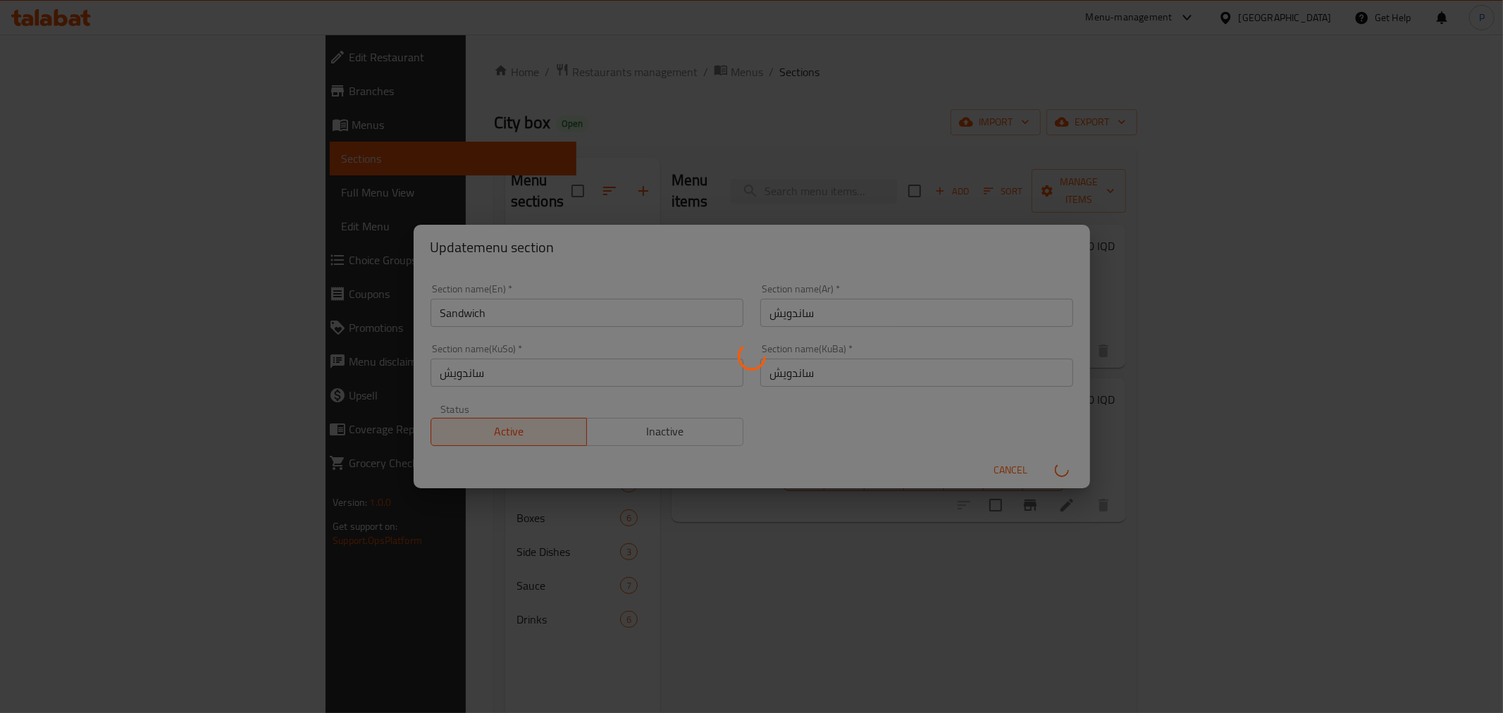
click at [1062, 468] on div "Menu sections" at bounding box center [751, 356] width 1503 height 713
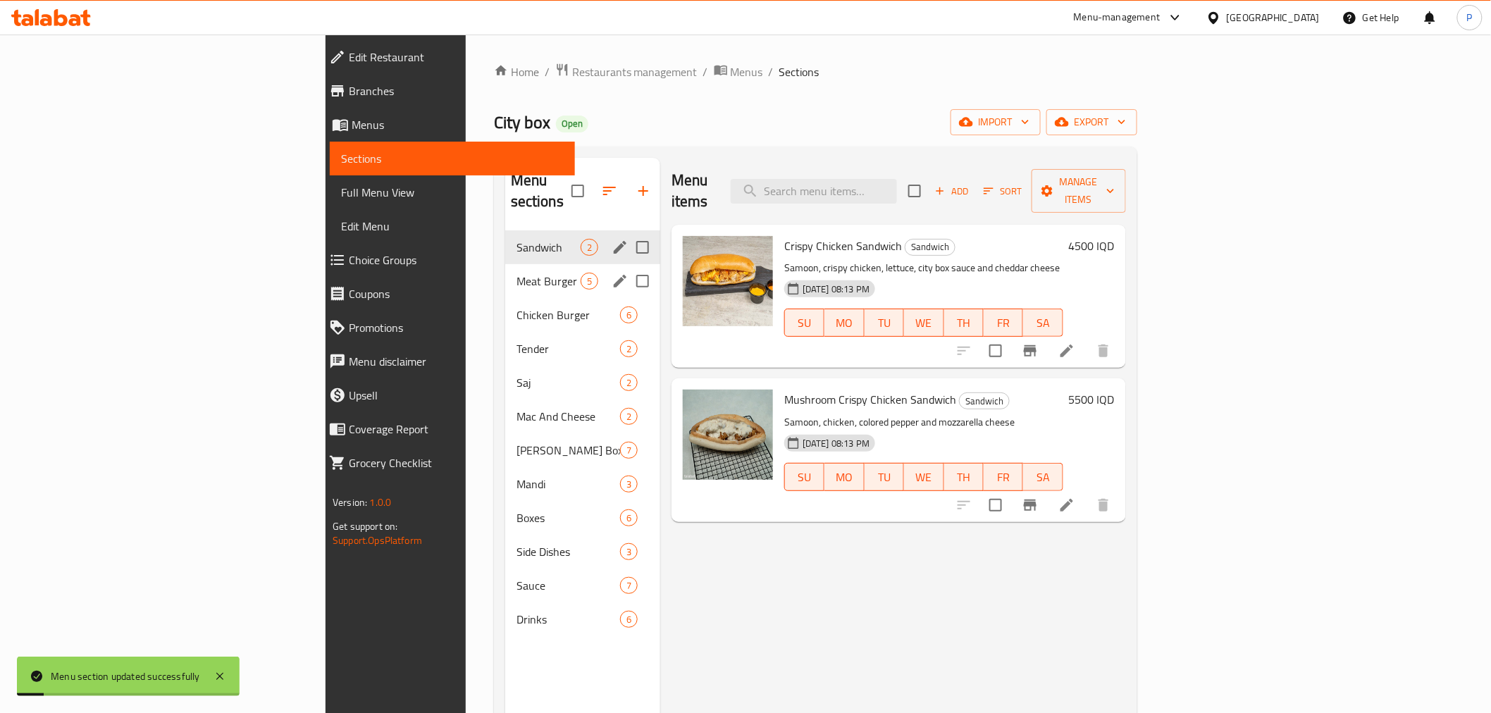
click at [517, 273] on span "Meat Burger" at bounding box center [549, 281] width 64 height 17
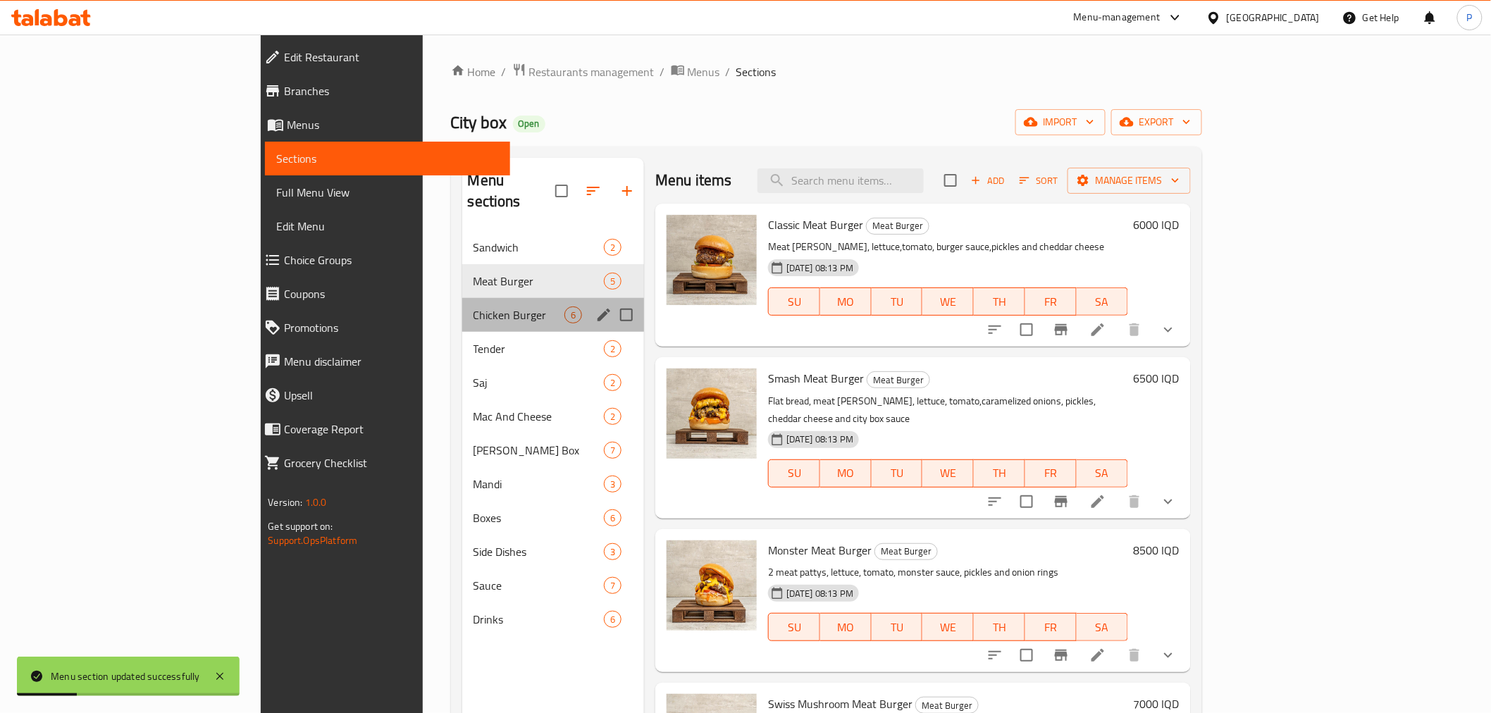
click at [462, 298] on div "Chicken Burger 6" at bounding box center [553, 315] width 182 height 34
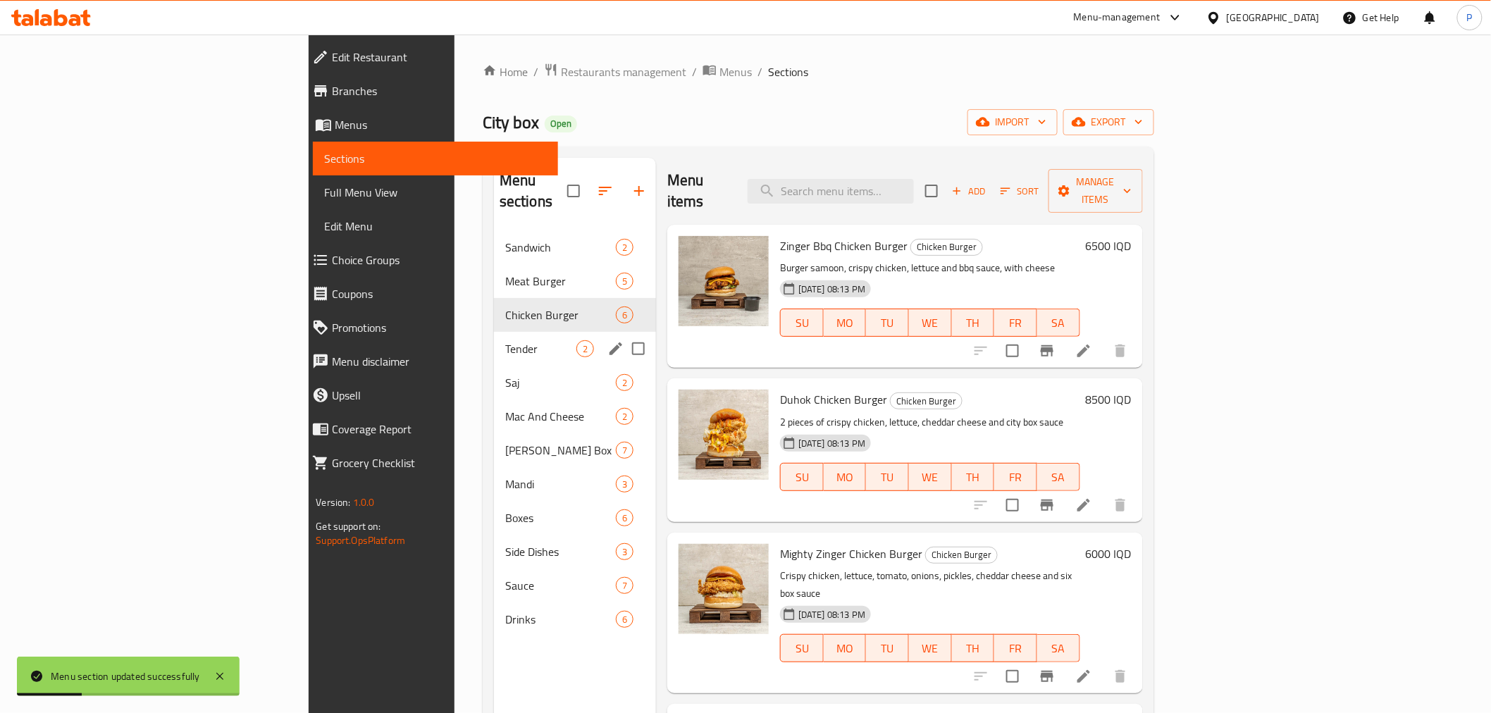
click at [494, 332] on div "Tender 2" at bounding box center [575, 349] width 162 height 34
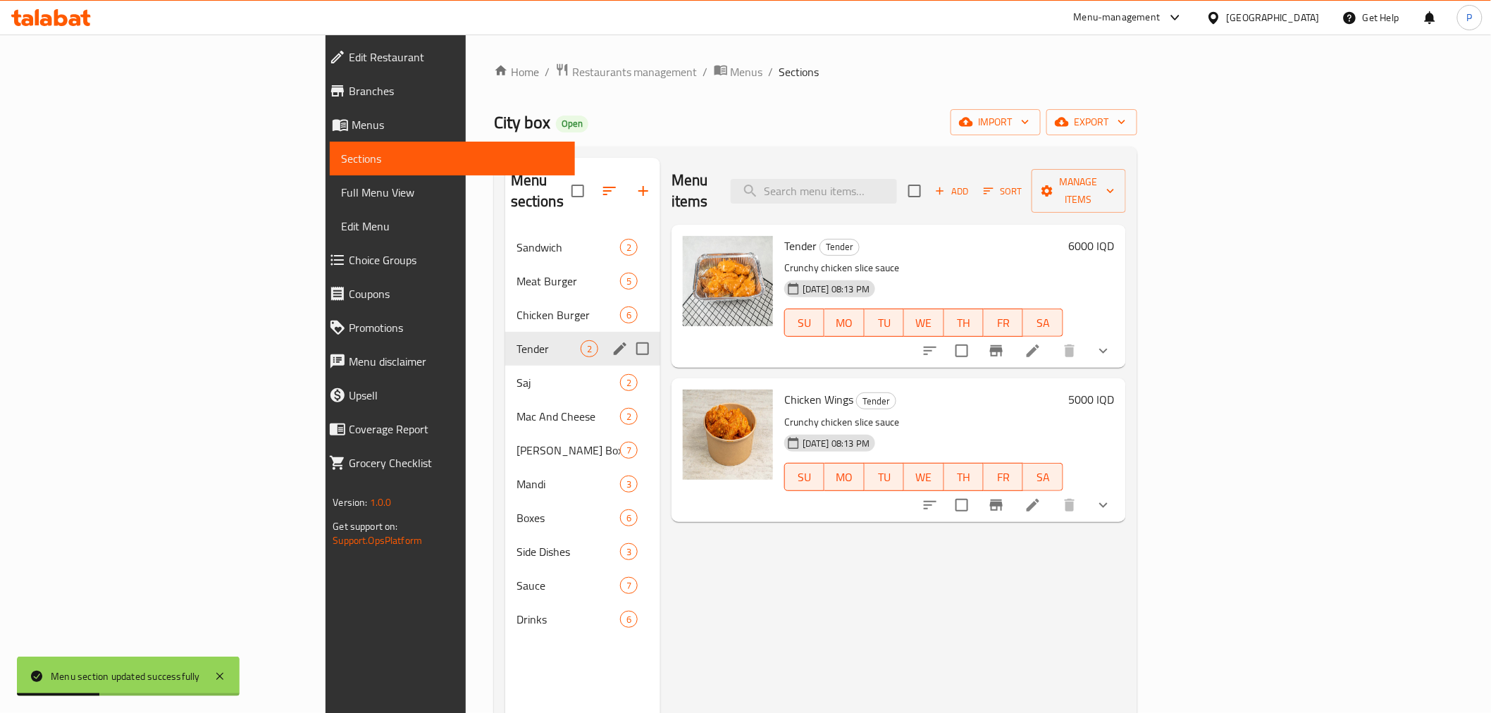
click at [505, 341] on div "Tender 2" at bounding box center [582, 349] width 155 height 34
click at [505, 366] on div "Saj 2" at bounding box center [582, 383] width 155 height 34
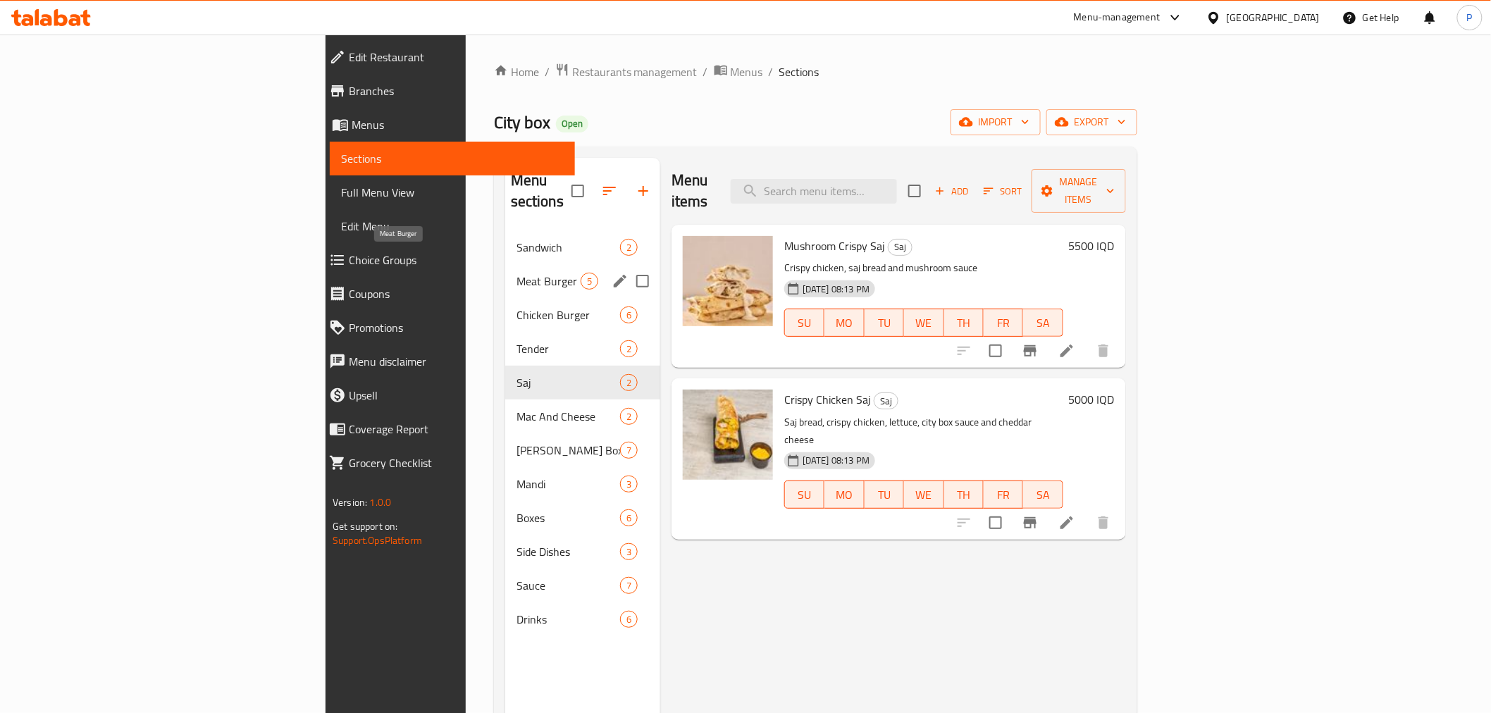
drag, startPoint x: 378, startPoint y: 266, endPoint x: 378, endPoint y: 230, distance: 35.9
click at [517, 273] on span "Meat Burger" at bounding box center [549, 281] width 64 height 17
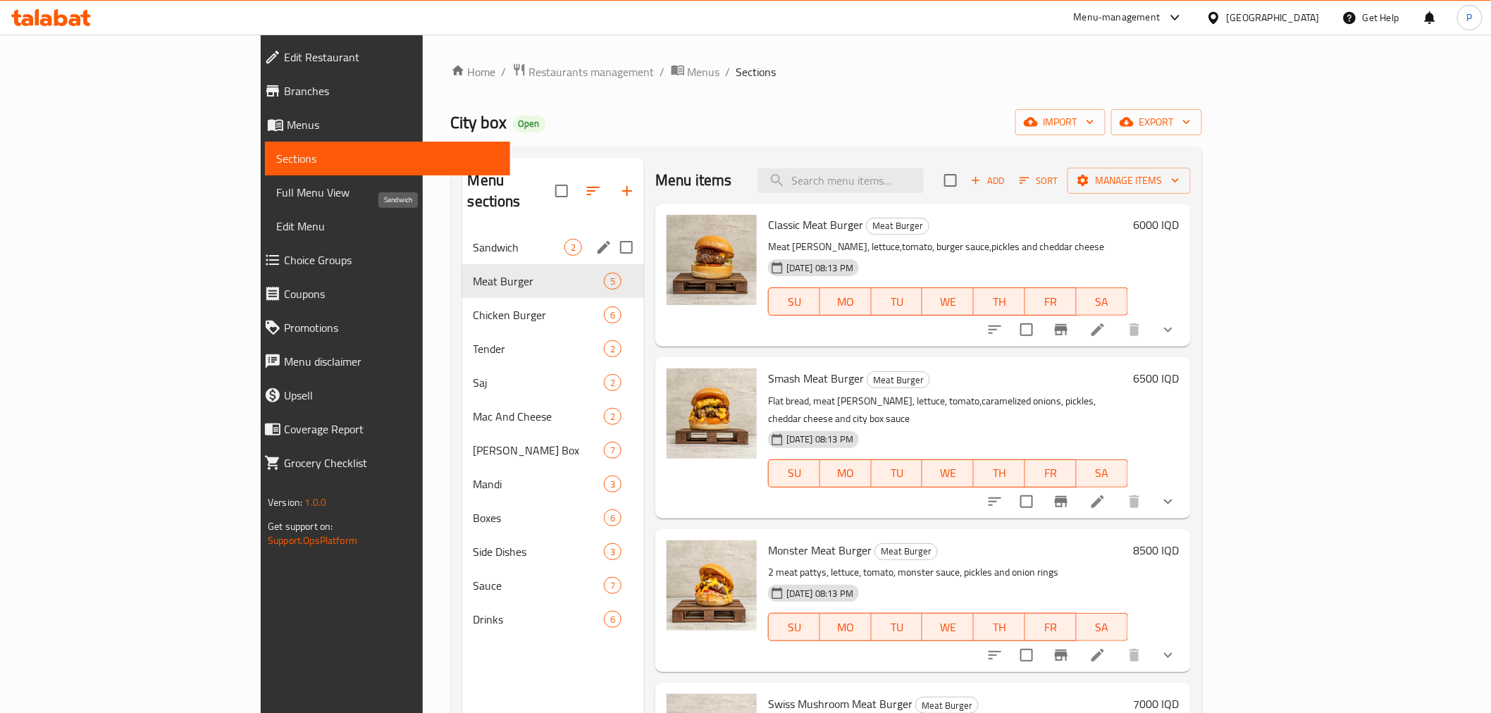
click at [474, 239] on span "Sandwich" at bounding box center [519, 247] width 91 height 17
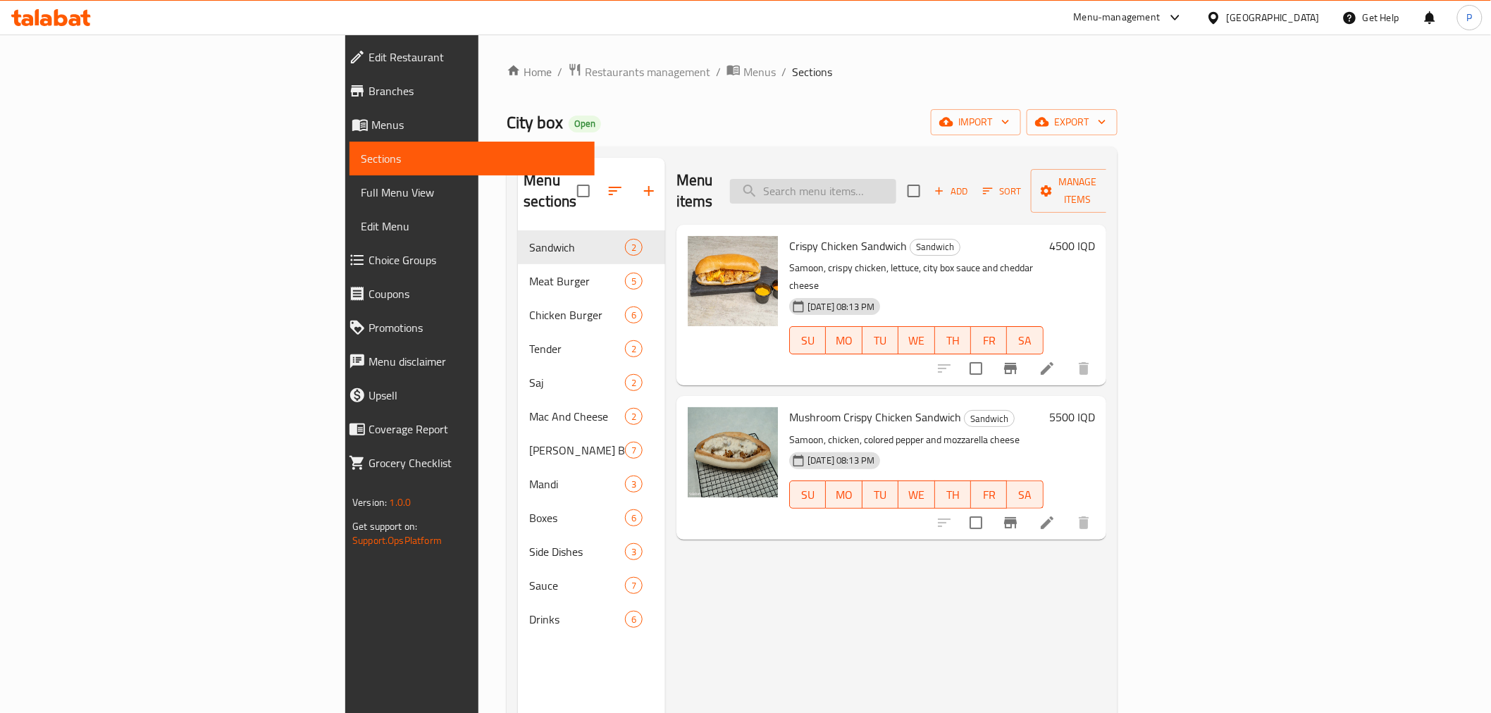
click at [896, 184] on input "search" at bounding box center [813, 191] width 166 height 25
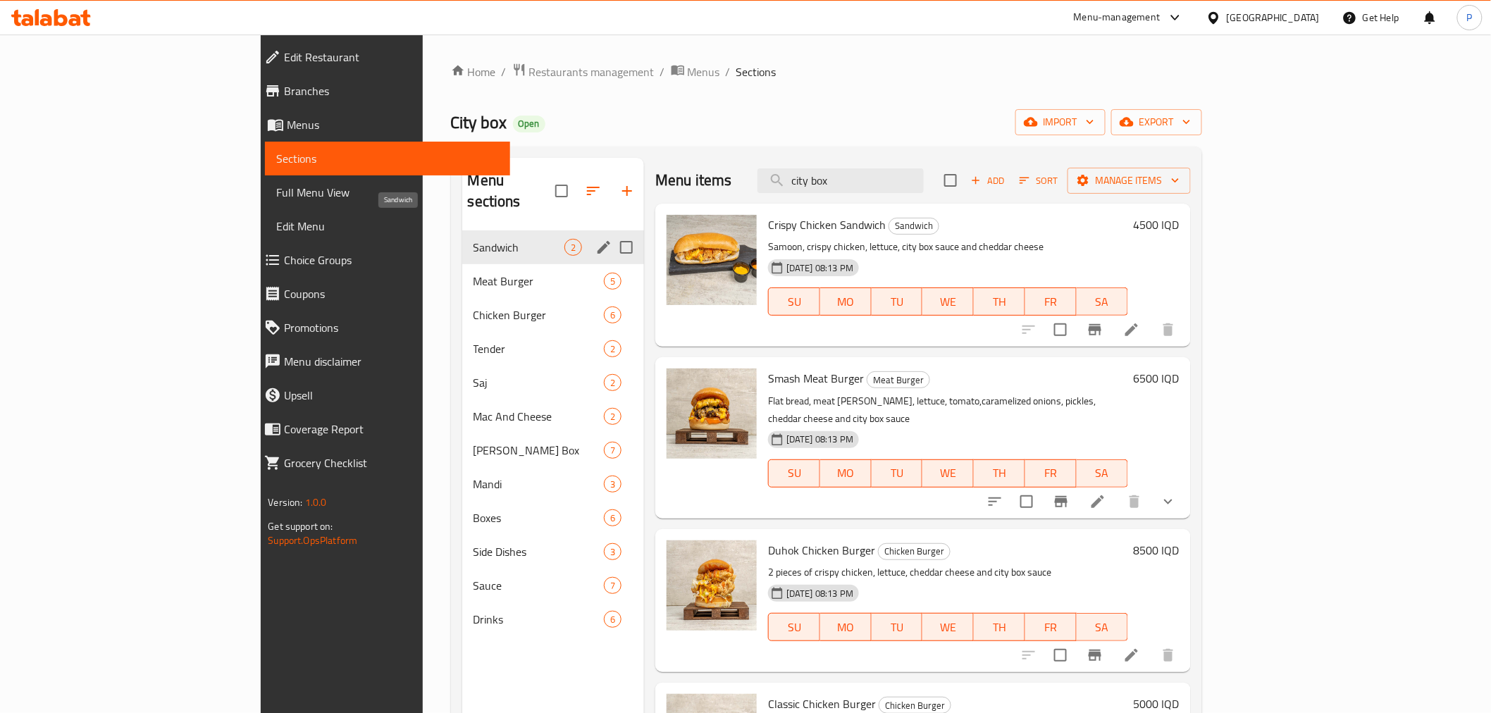
type input "city box"
click at [474, 239] on span "Sandwich" at bounding box center [519, 247] width 91 height 17
click at [462, 264] on div "Meat Burger 5" at bounding box center [553, 281] width 182 height 34
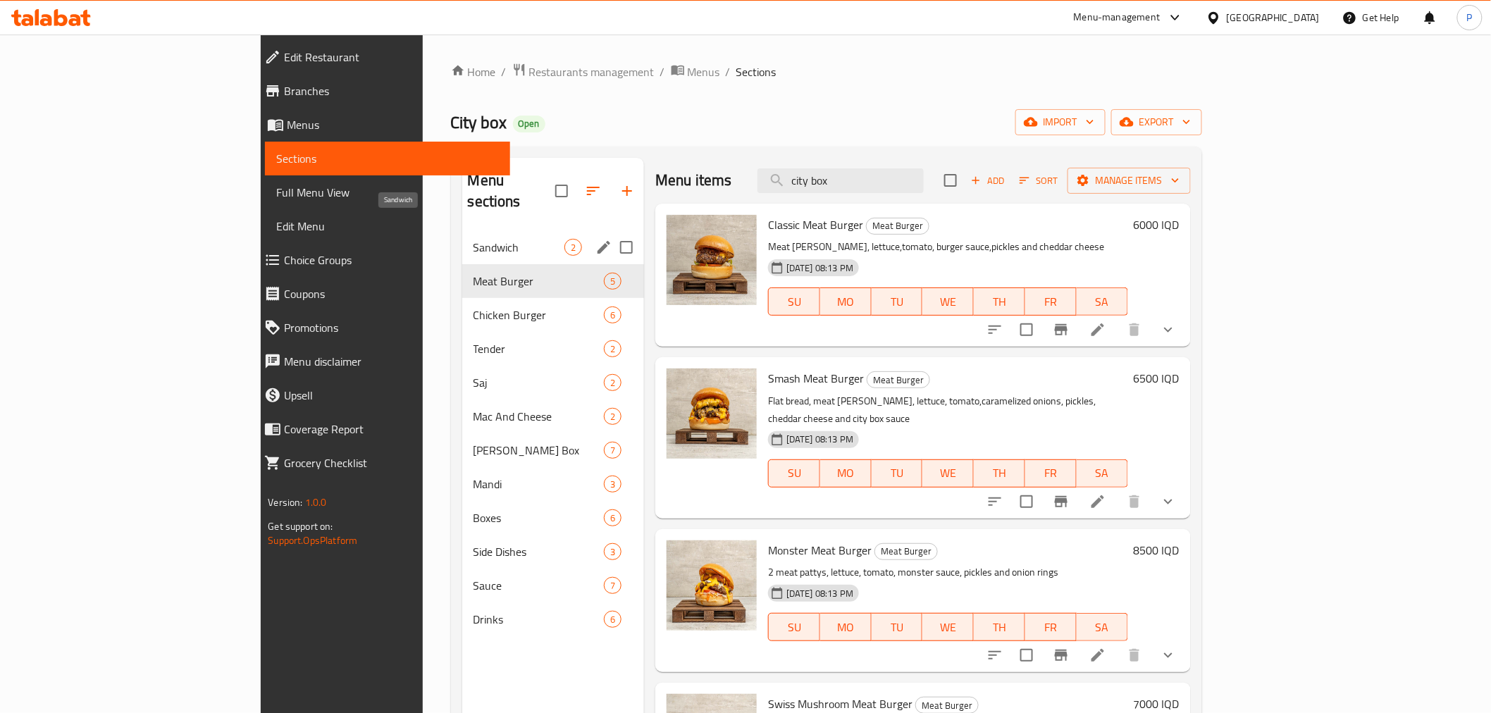
click at [474, 239] on span "Sandwich" at bounding box center [519, 247] width 91 height 17
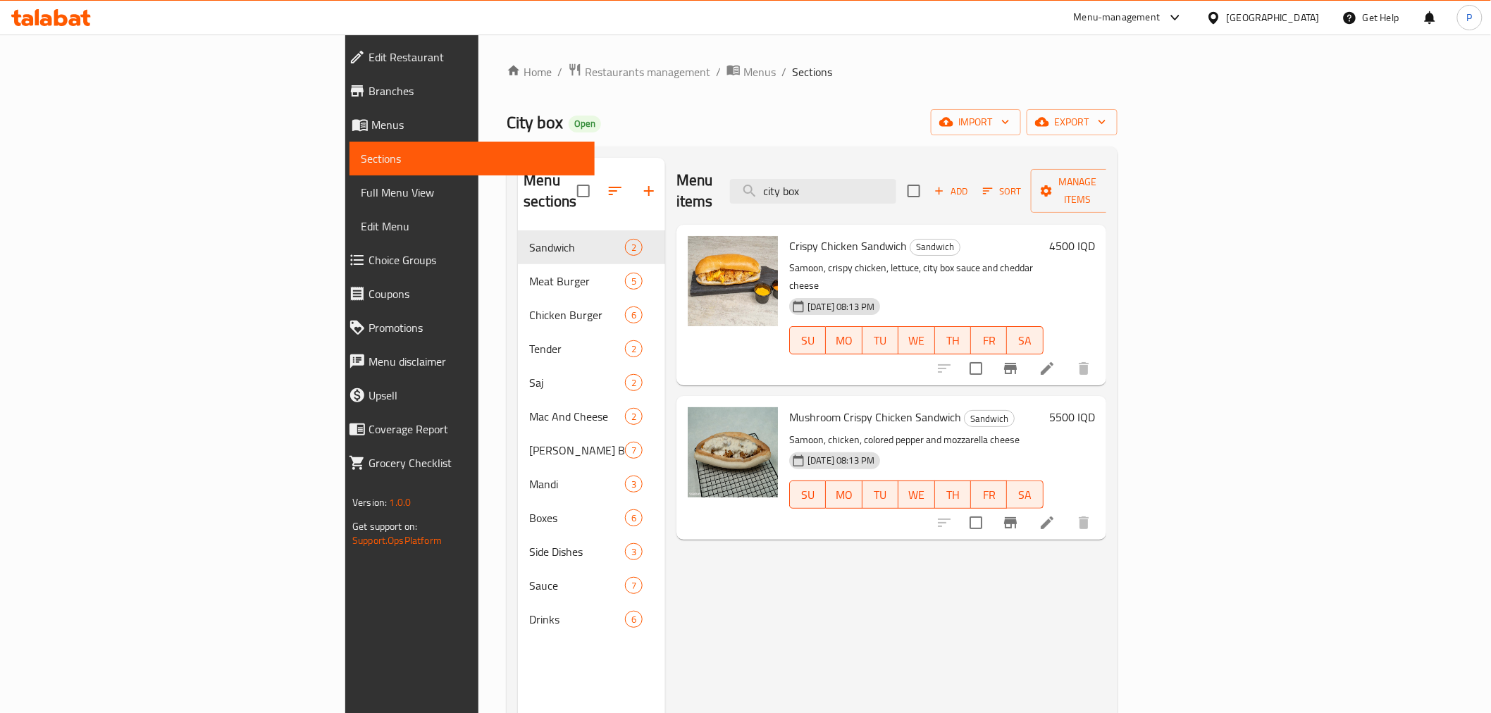
drag, startPoint x: 938, startPoint y: 178, endPoint x: 825, endPoint y: 180, distance: 112.8
click at [825, 180] on div "Menu items city box Add Sort Manage items" at bounding box center [891, 191] width 430 height 67
click at [918, 536] on div "Menu items city box Add Sort Manage items Crispy Chicken Sandwich Sandwich Samo…" at bounding box center [885, 514] width 441 height 713
